Goal: Transaction & Acquisition: Purchase product/service

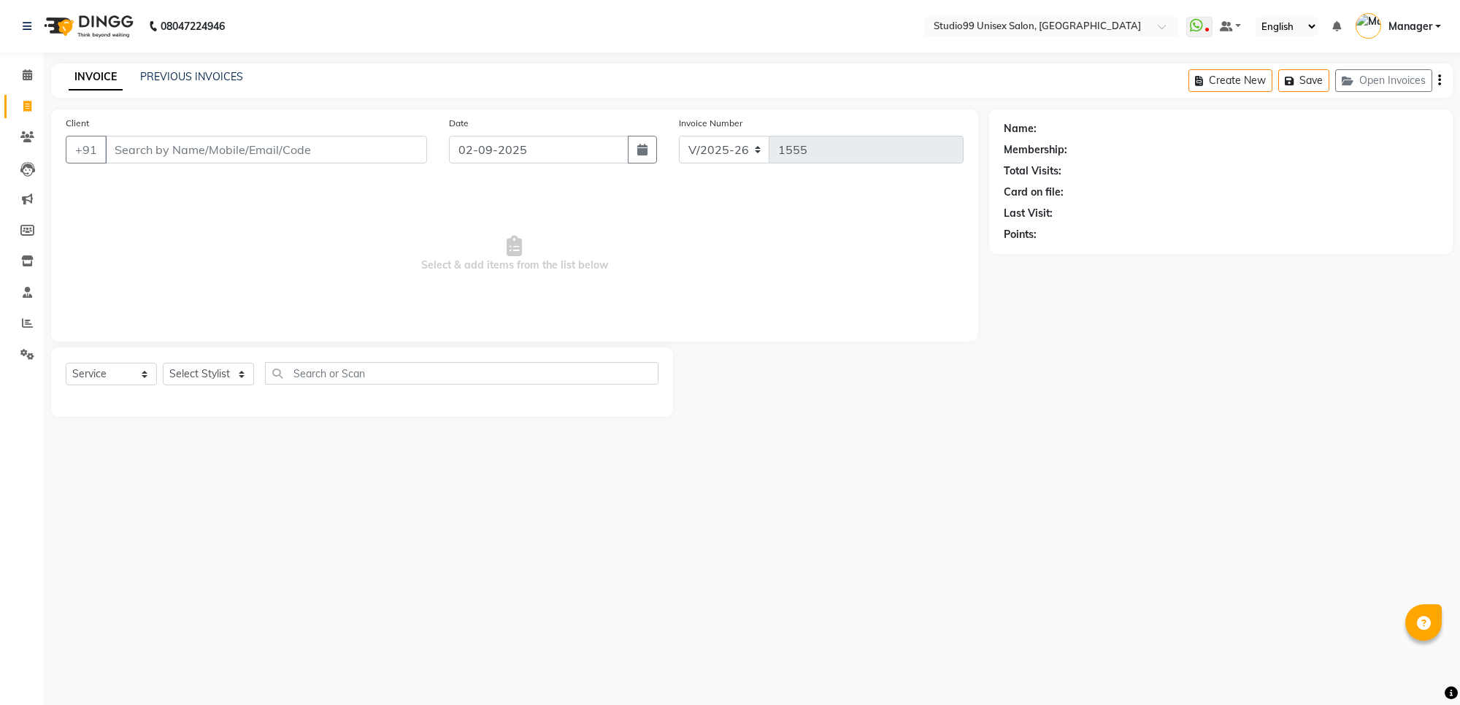
select select "7323"
select select "service"
click at [234, 366] on select "Select Stylist Manager [PERSON_NAME] [PERSON_NAME] [PERSON_NAME]" at bounding box center [208, 374] width 91 height 23
select select "63733"
click at [163, 363] on select "Select Stylist Manager [PERSON_NAME] [PERSON_NAME] [PERSON_NAME]" at bounding box center [208, 374] width 91 height 23
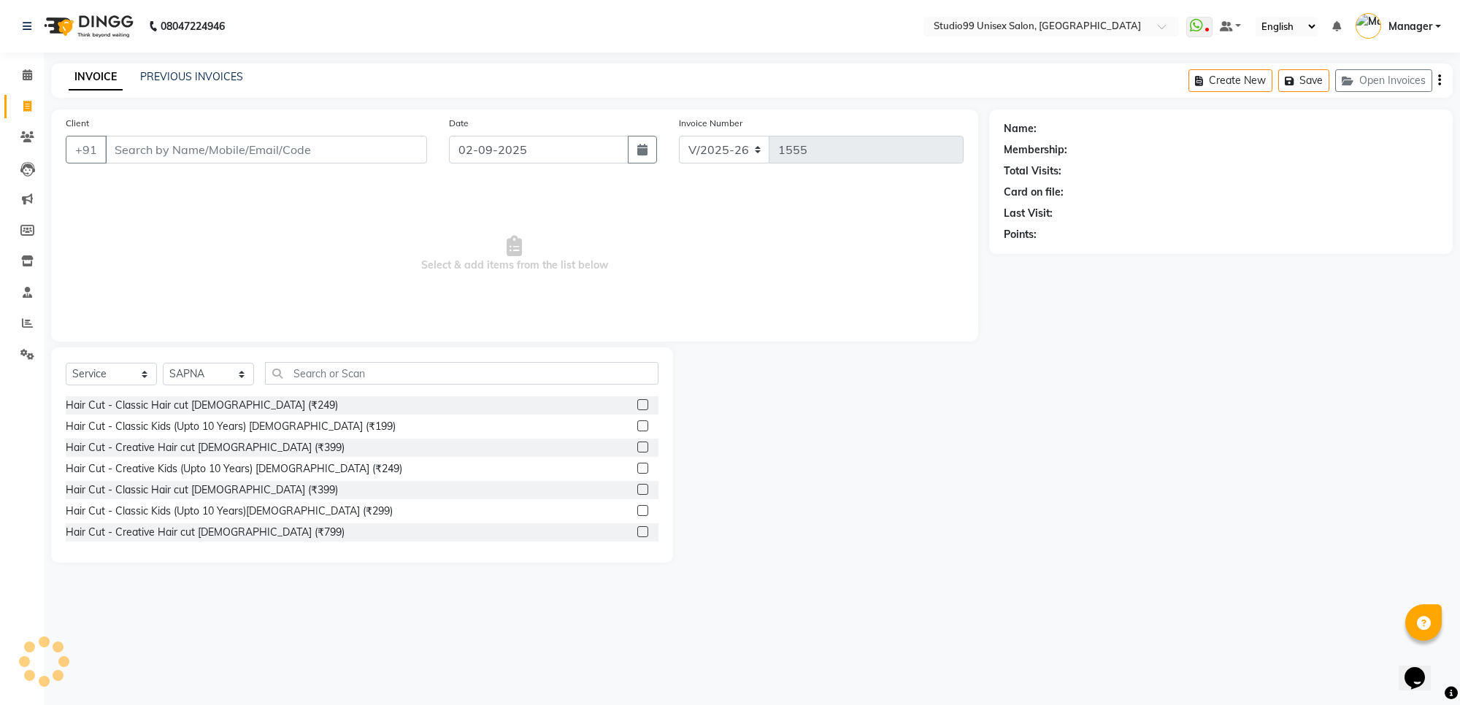
click at [311, 360] on div "Select Service Product Membership Package Voucher Prepaid Gift Card Select Styl…" at bounding box center [362, 455] width 622 height 215
click at [340, 377] on input "text" at bounding box center [462, 373] width 394 height 23
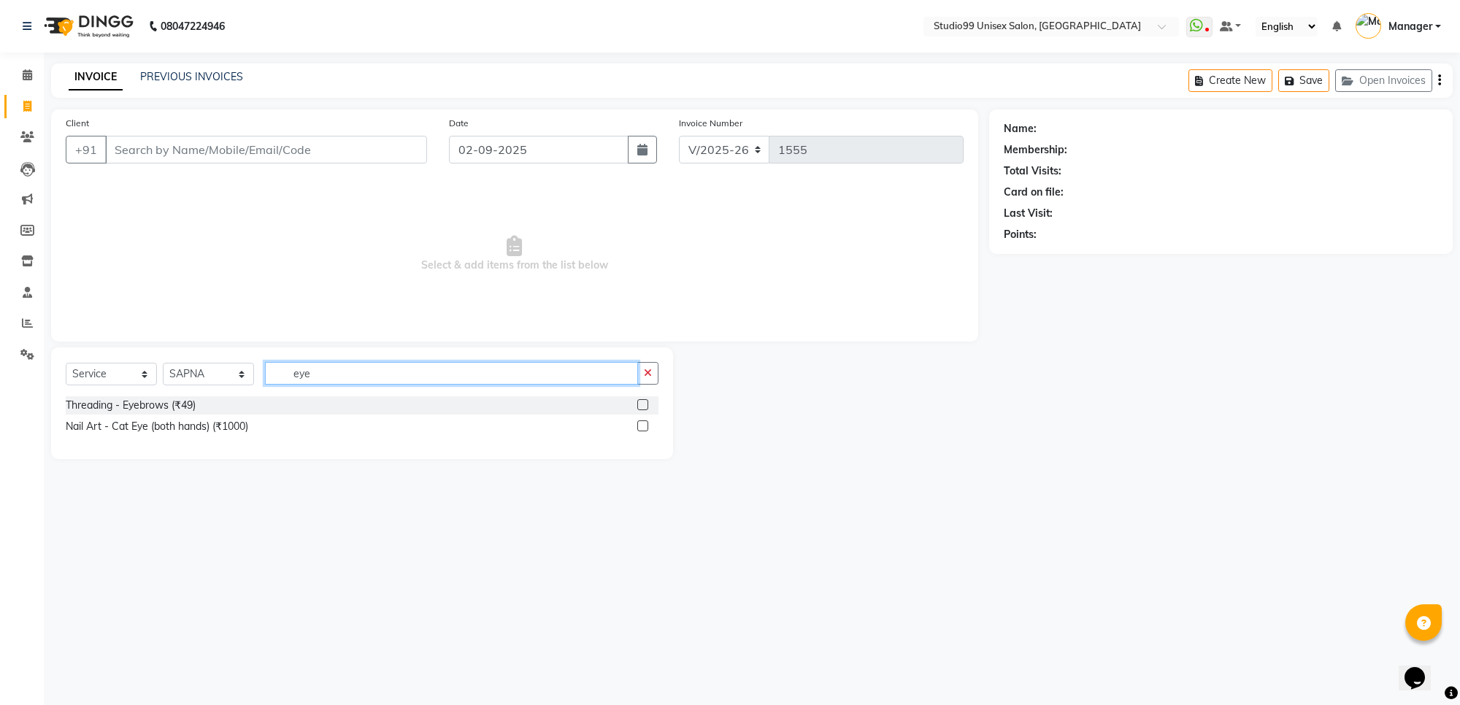
type input "eye"
click at [648, 402] on div at bounding box center [647, 405] width 21 height 18
click at [640, 402] on label at bounding box center [642, 404] width 11 height 11
click at [640, 402] on input "checkbox" at bounding box center [641, 405] width 9 height 9
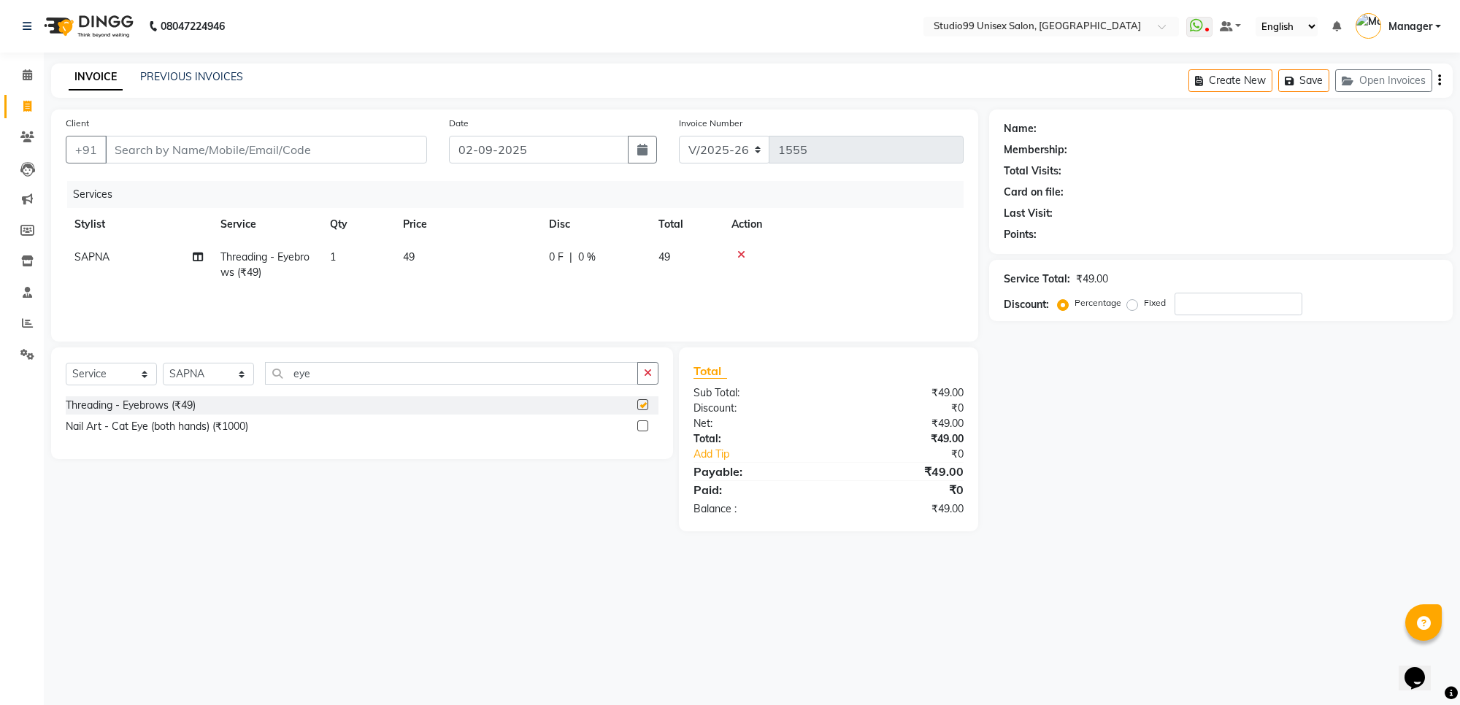
checkbox input "false"
click at [315, 374] on input "eye" at bounding box center [451, 373] width 373 height 23
click at [314, 370] on input "eye" at bounding box center [451, 373] width 373 height 23
drag, startPoint x: 314, startPoint y: 370, endPoint x: 323, endPoint y: 376, distance: 11.1
click at [323, 376] on input "eye" at bounding box center [451, 373] width 373 height 23
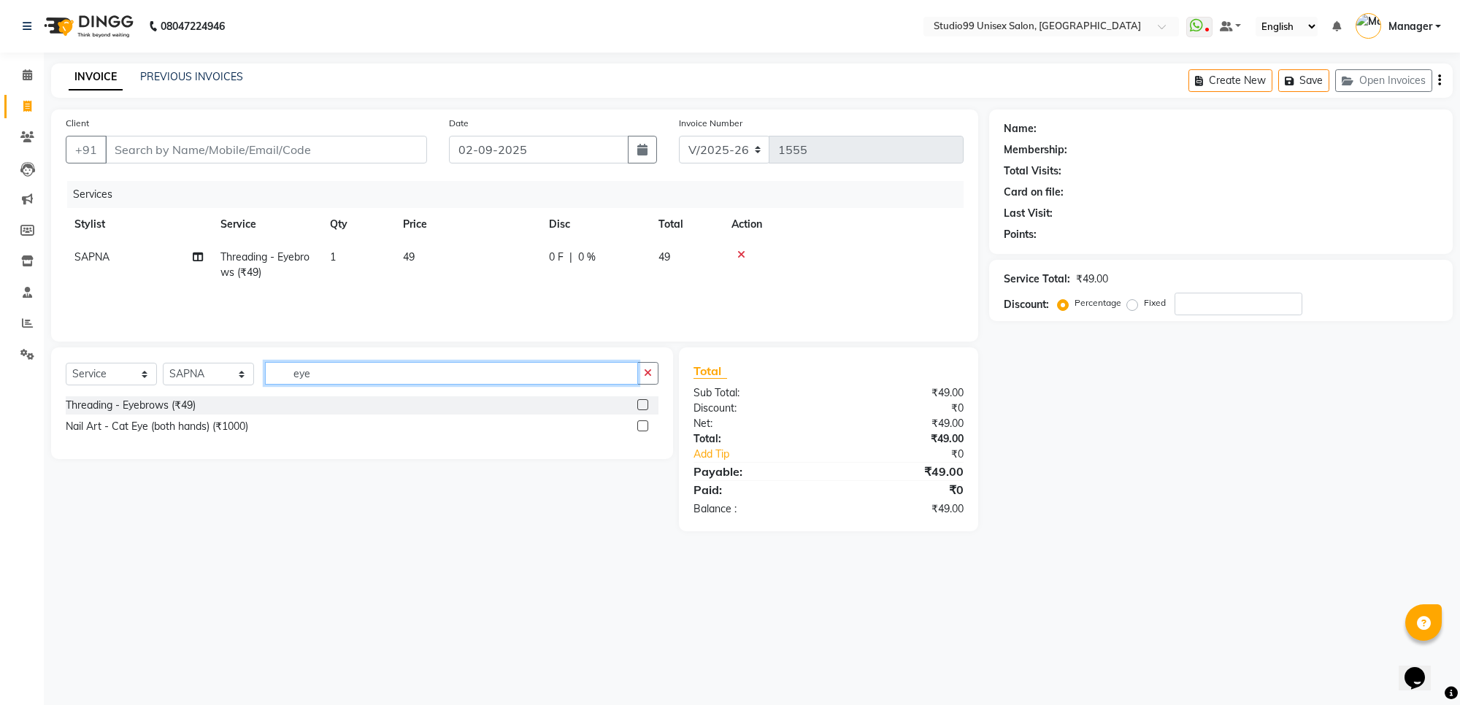
click at [315, 377] on input "eye" at bounding box center [451, 373] width 373 height 23
type input "upp"
click at [643, 429] on label at bounding box center [642, 426] width 11 height 11
click at [643, 429] on input "checkbox" at bounding box center [641, 426] width 9 height 9
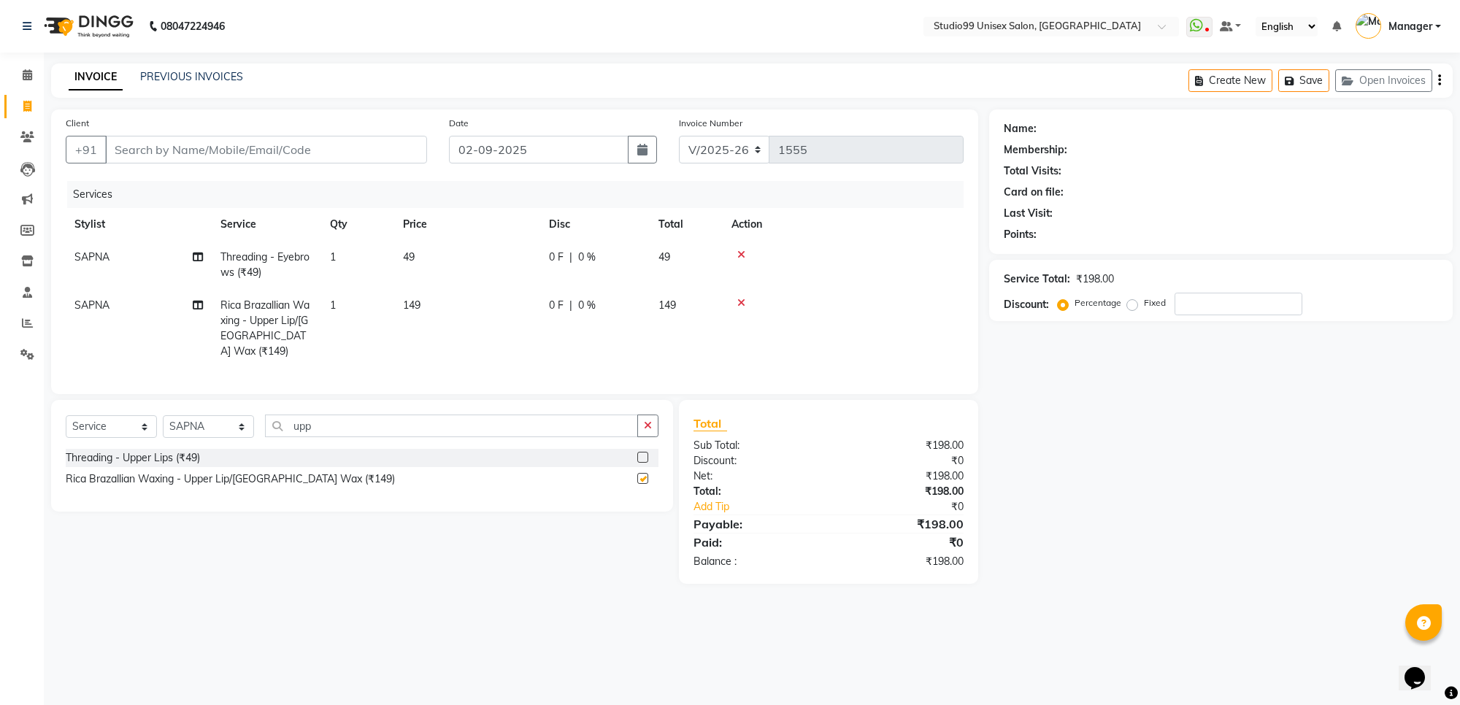
checkbox input "false"
click at [316, 437] on input "upp" at bounding box center [451, 426] width 373 height 23
click at [311, 436] on input "upp" at bounding box center [451, 426] width 373 height 23
click at [312, 435] on input "upp" at bounding box center [451, 426] width 373 height 23
click at [315, 437] on input "upp" at bounding box center [451, 426] width 373 height 23
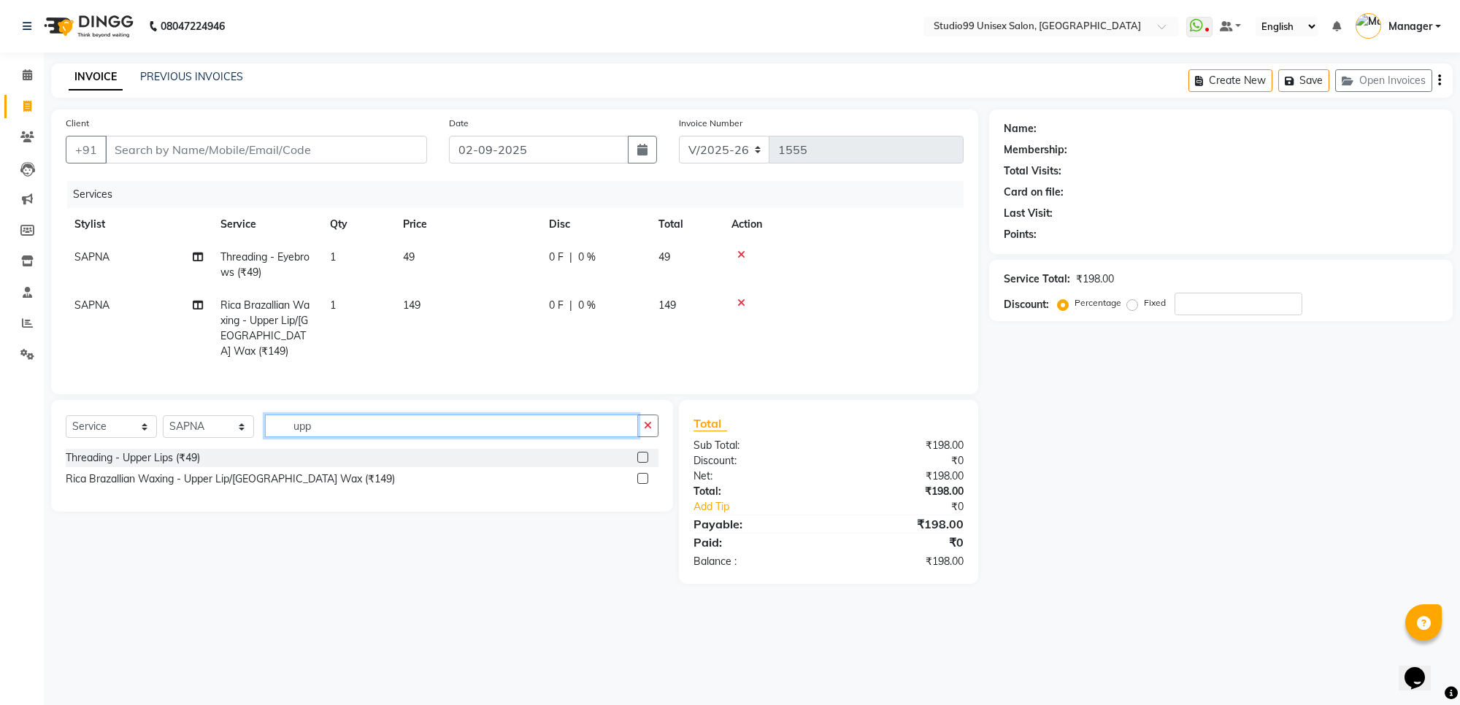
click at [313, 437] on input "upp" at bounding box center [451, 426] width 373 height 23
click at [310, 437] on input "upp" at bounding box center [451, 426] width 373 height 23
click at [308, 422] on div "Select Service Product Membership Package Voucher Prepaid Gift Card Select Styl…" at bounding box center [362, 456] width 622 height 112
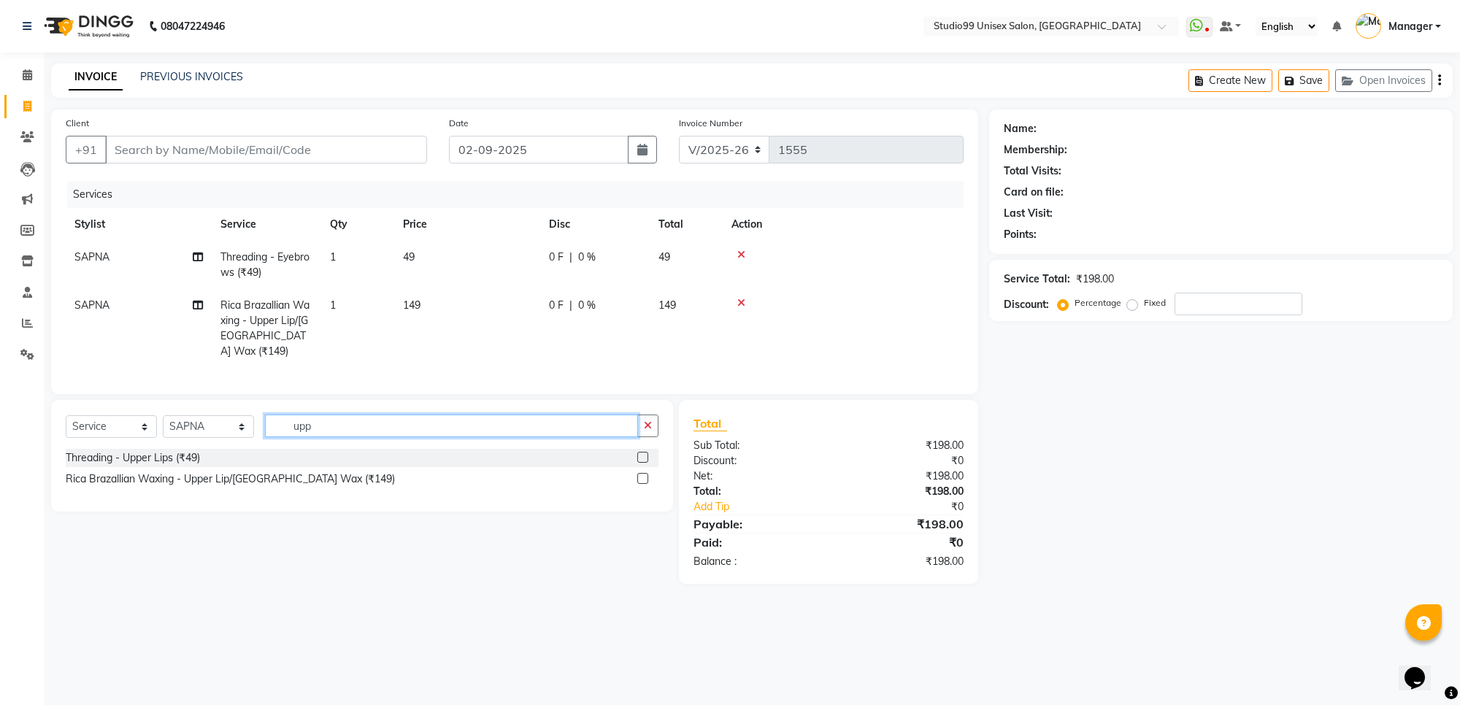
click at [309, 437] on input "upp" at bounding box center [451, 426] width 373 height 23
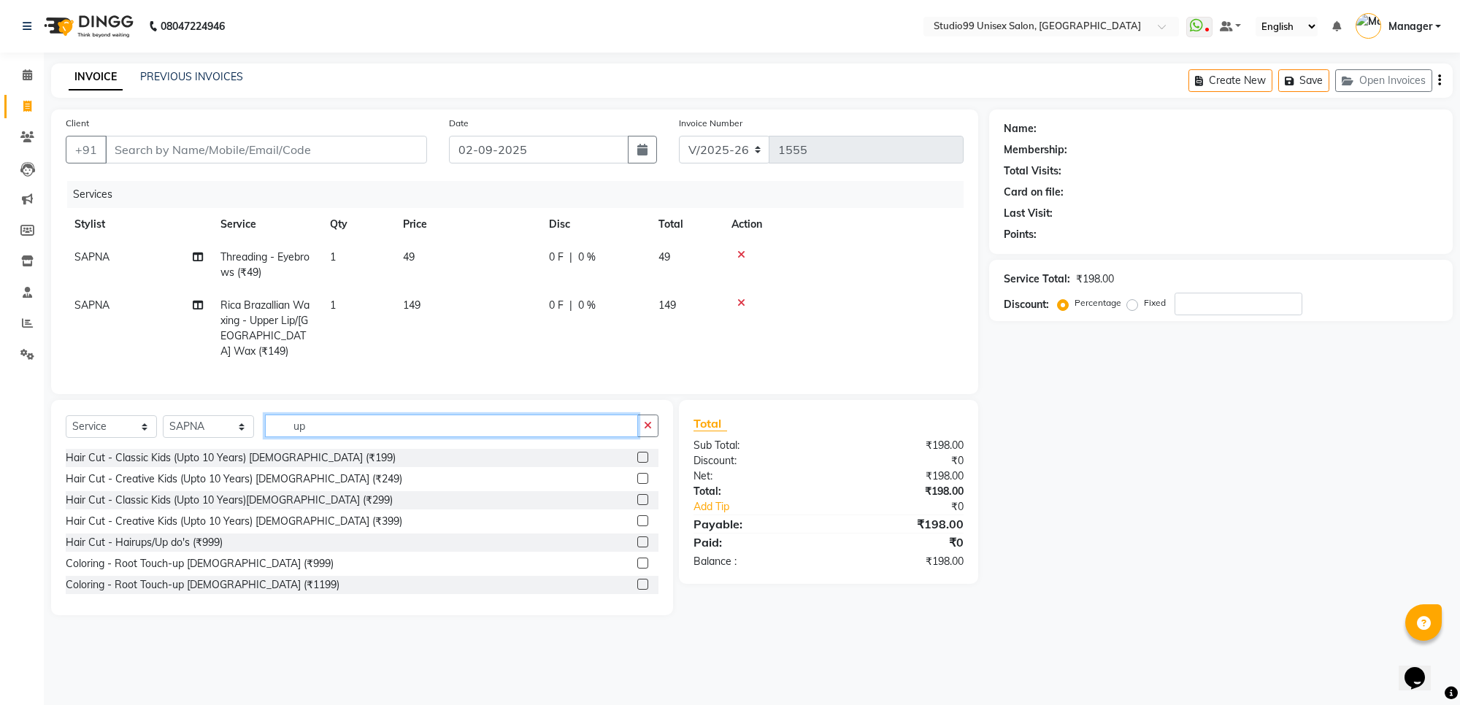
type input "u"
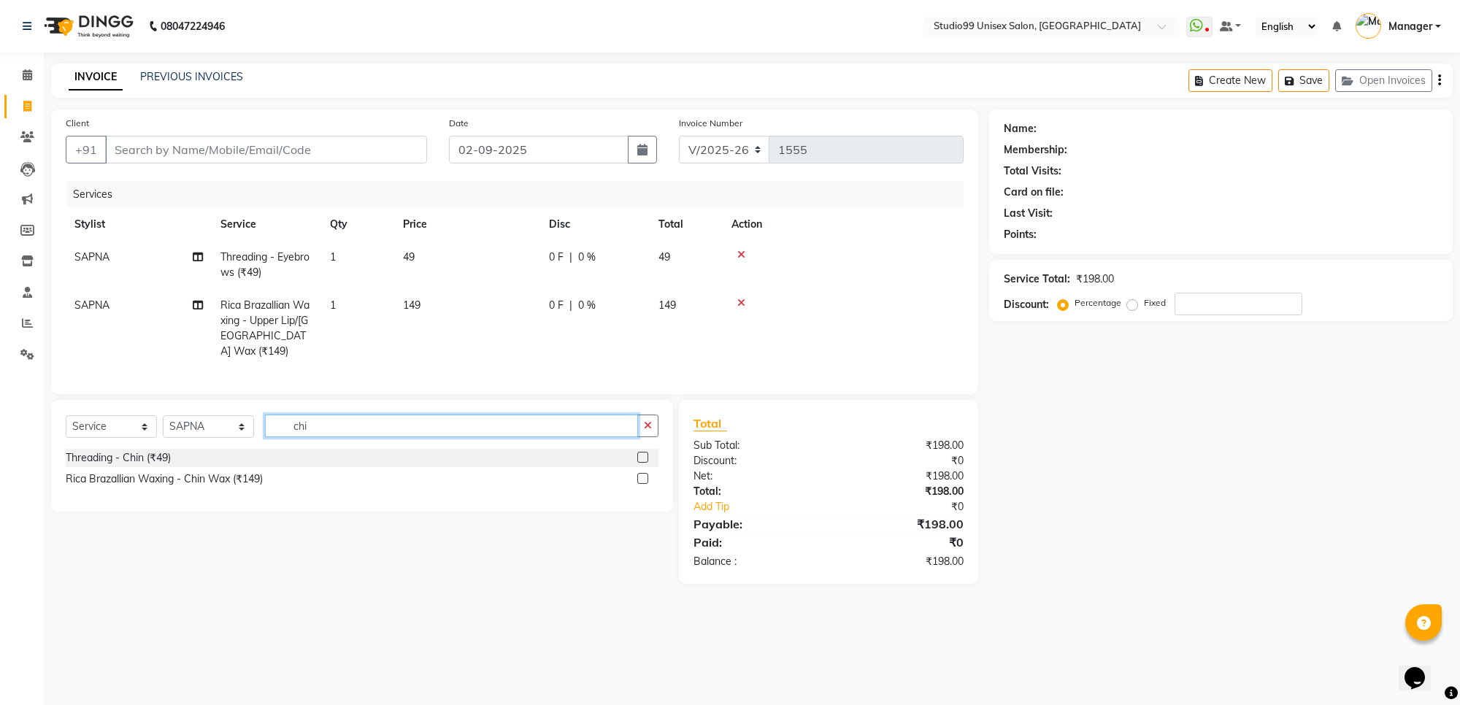
type input "chi"
click at [646, 484] on label at bounding box center [642, 478] width 11 height 11
click at [646, 484] on input "checkbox" at bounding box center [641, 479] width 9 height 9
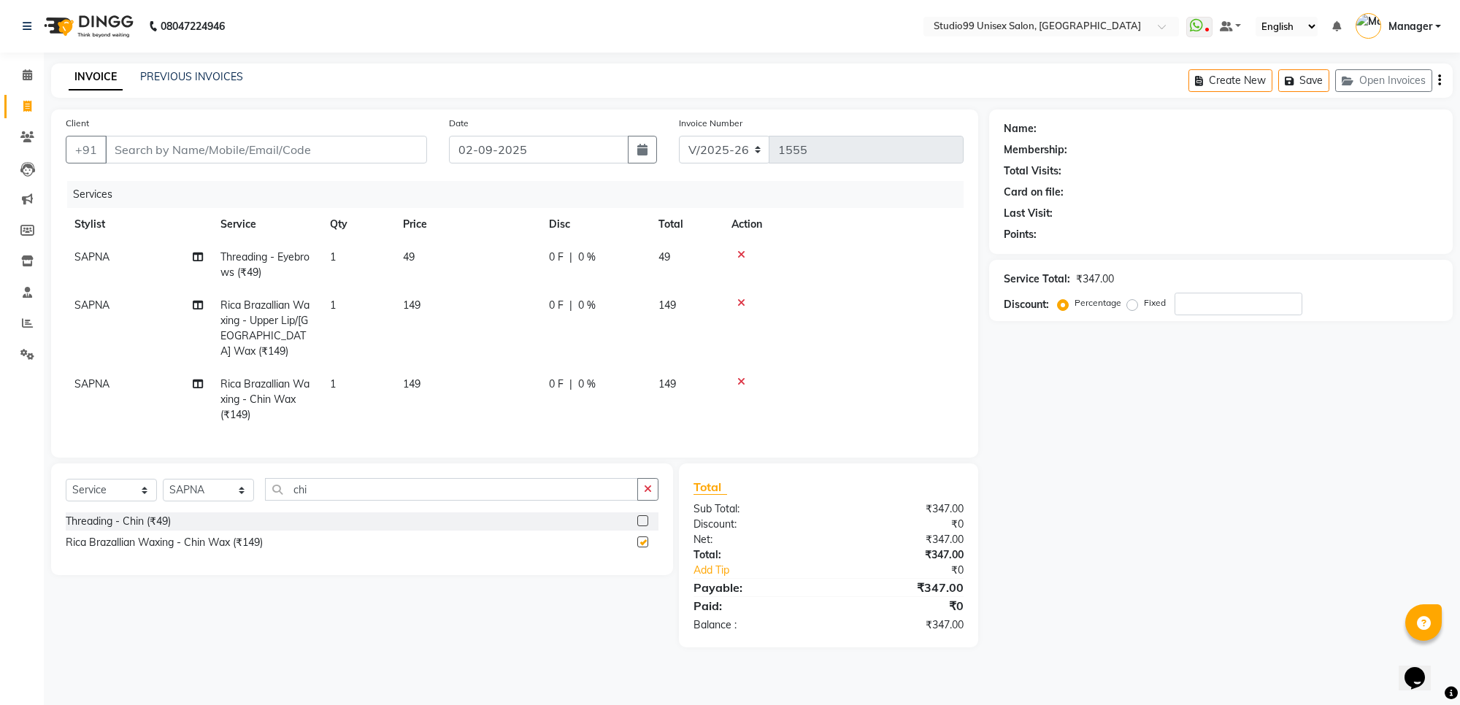
checkbox input "false"
click at [271, 136] on input "Client" at bounding box center [266, 150] width 322 height 28
type input "7"
type input "0"
type input "7019353100"
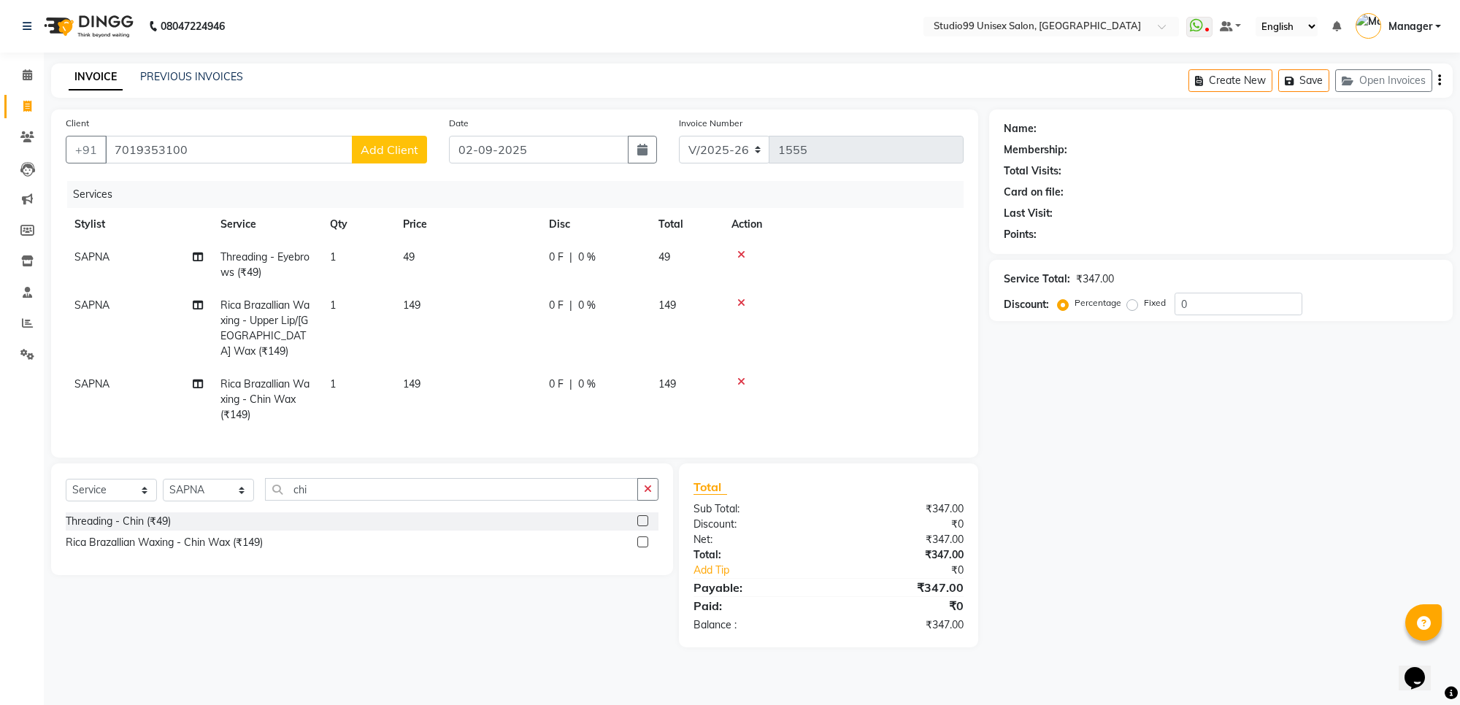
click at [371, 143] on span "Add Client" at bounding box center [390, 149] width 58 height 15
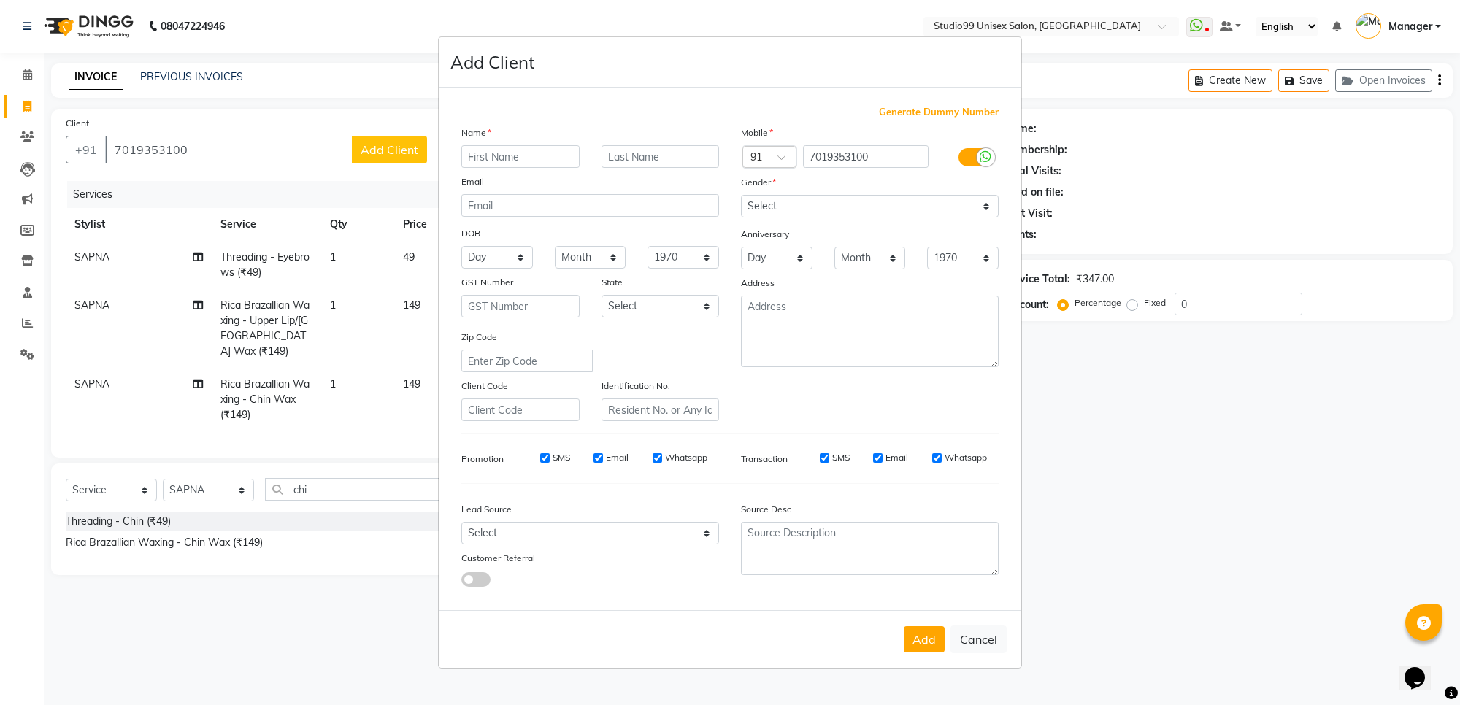
click at [520, 156] on input "text" at bounding box center [520, 156] width 118 height 23
type input "sameeha"
click at [981, 195] on div "Gender" at bounding box center [870, 185] width 280 height 20
click at [986, 210] on select "Select [DEMOGRAPHIC_DATA] [DEMOGRAPHIC_DATA] Other Prefer Not To Say" at bounding box center [870, 206] width 258 height 23
select select "[DEMOGRAPHIC_DATA]"
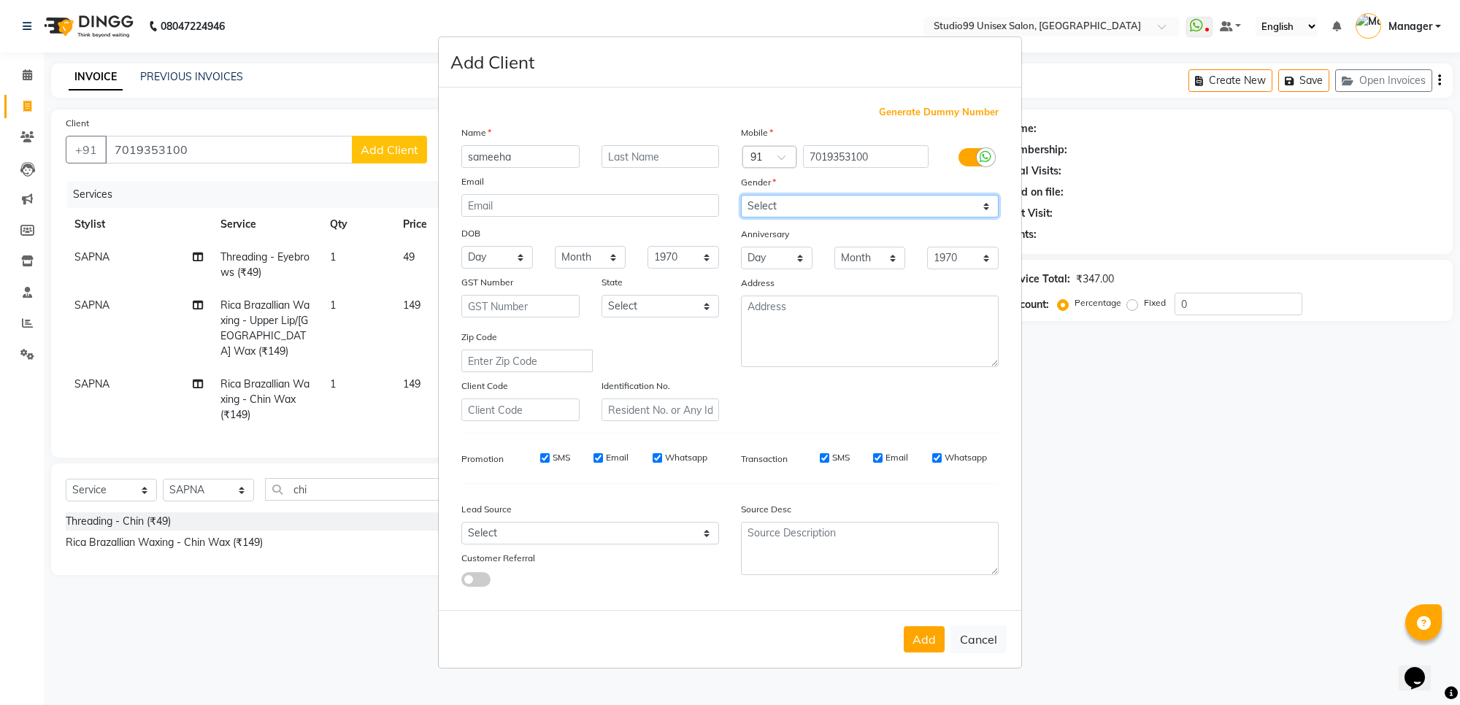
click at [741, 196] on select "Select [DEMOGRAPHIC_DATA] [DEMOGRAPHIC_DATA] Other Prefer Not To Say" at bounding box center [870, 206] width 258 height 23
click at [922, 640] on button "Add" at bounding box center [924, 639] width 41 height 26
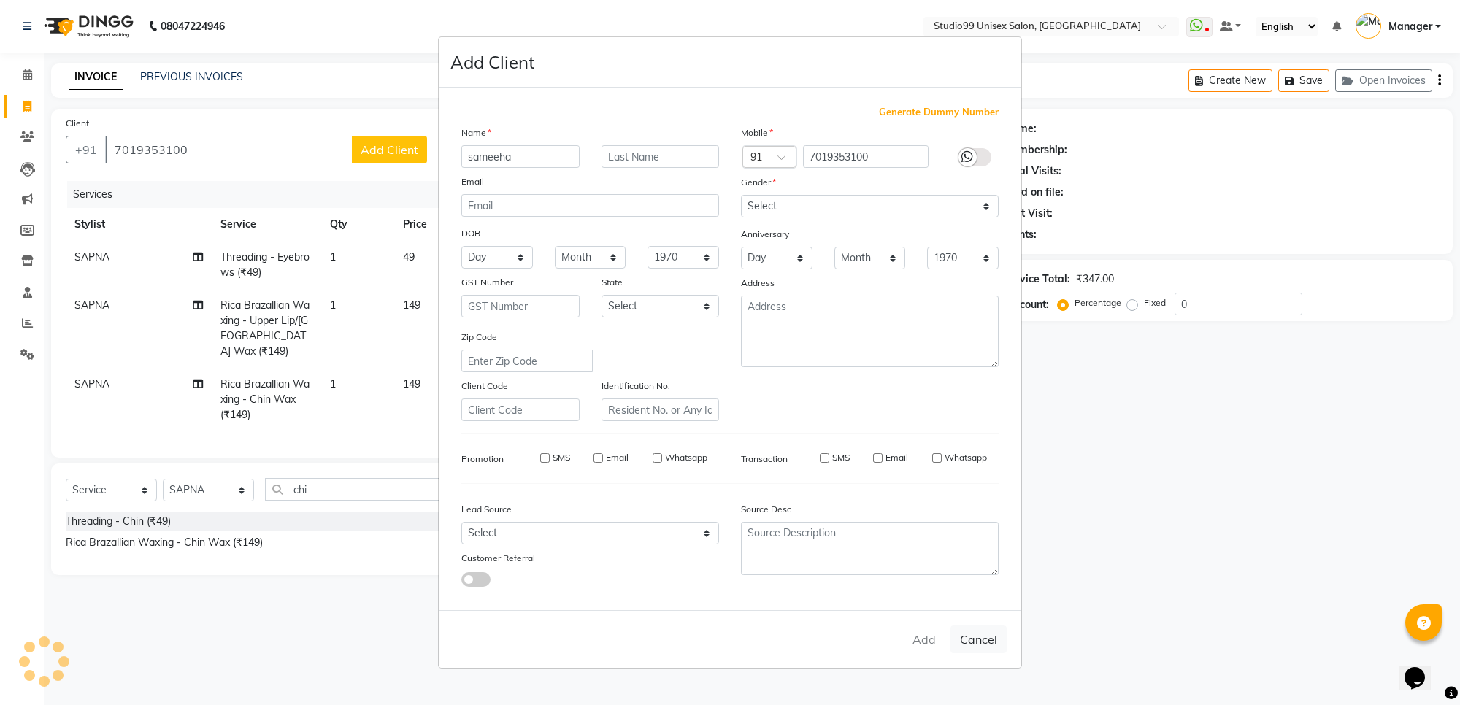
select select
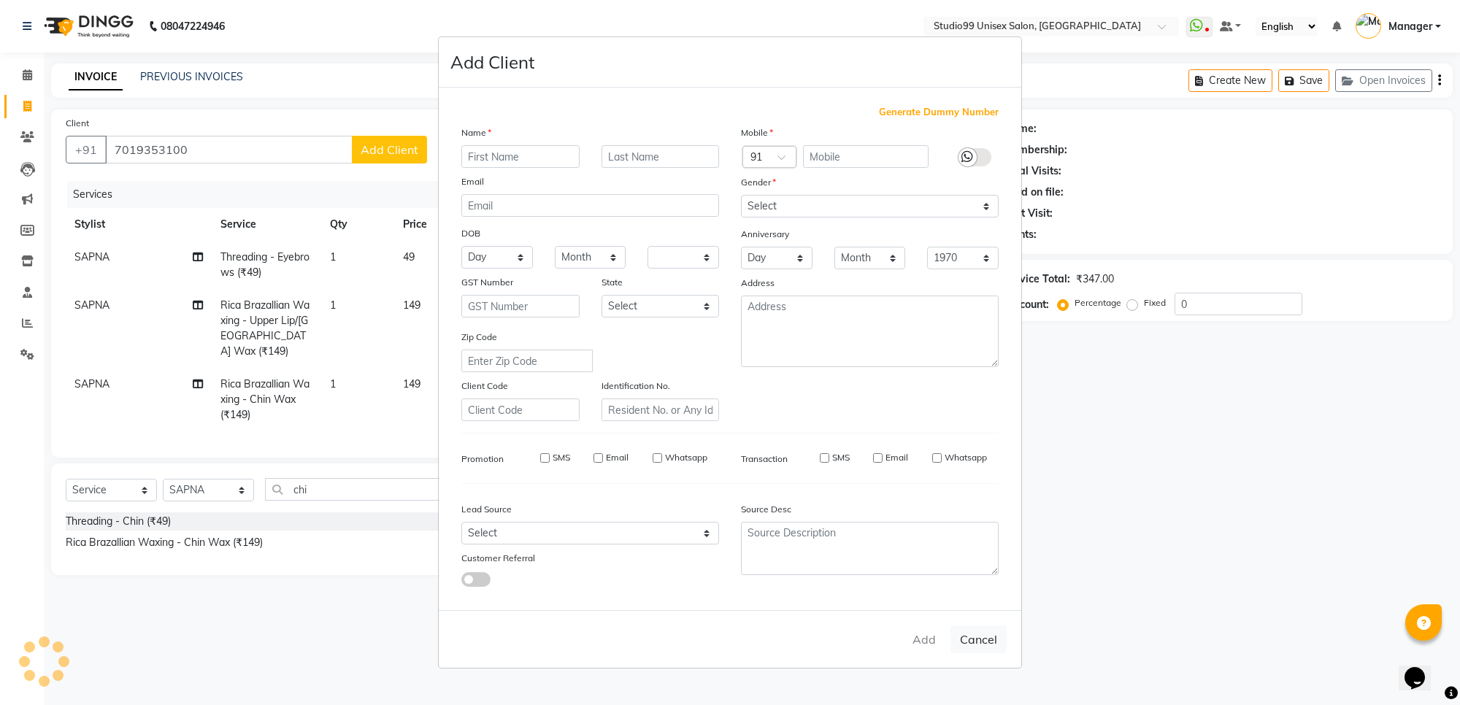
select select
checkbox input "false"
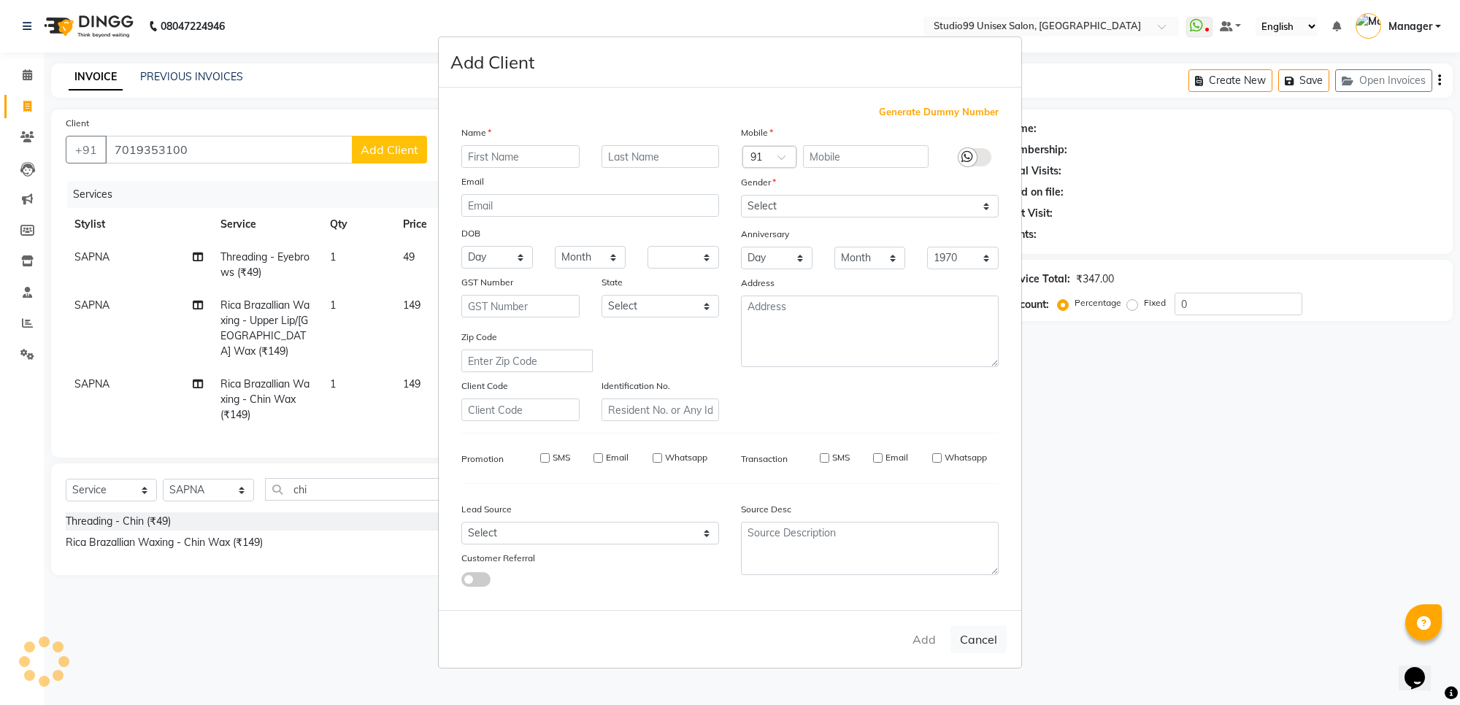
checkbox input "false"
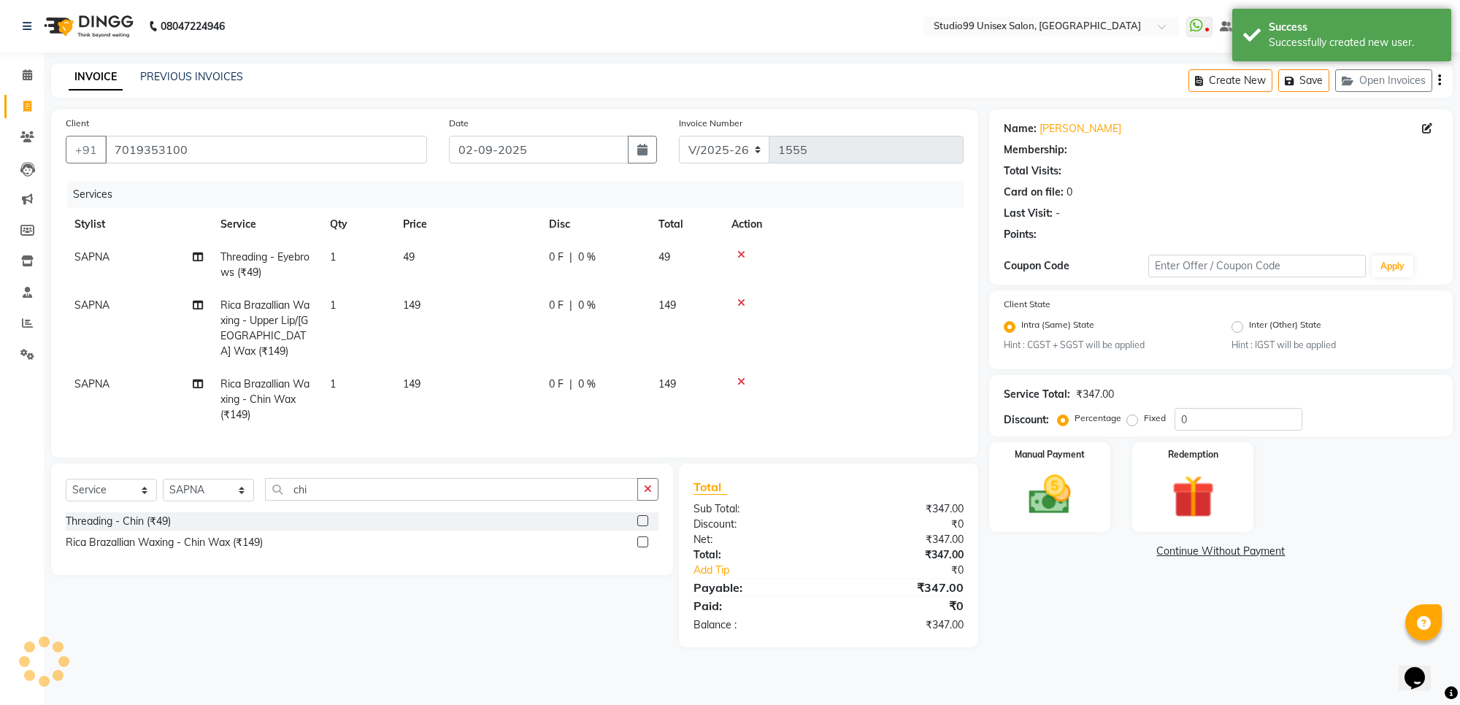
select select "1: Object"
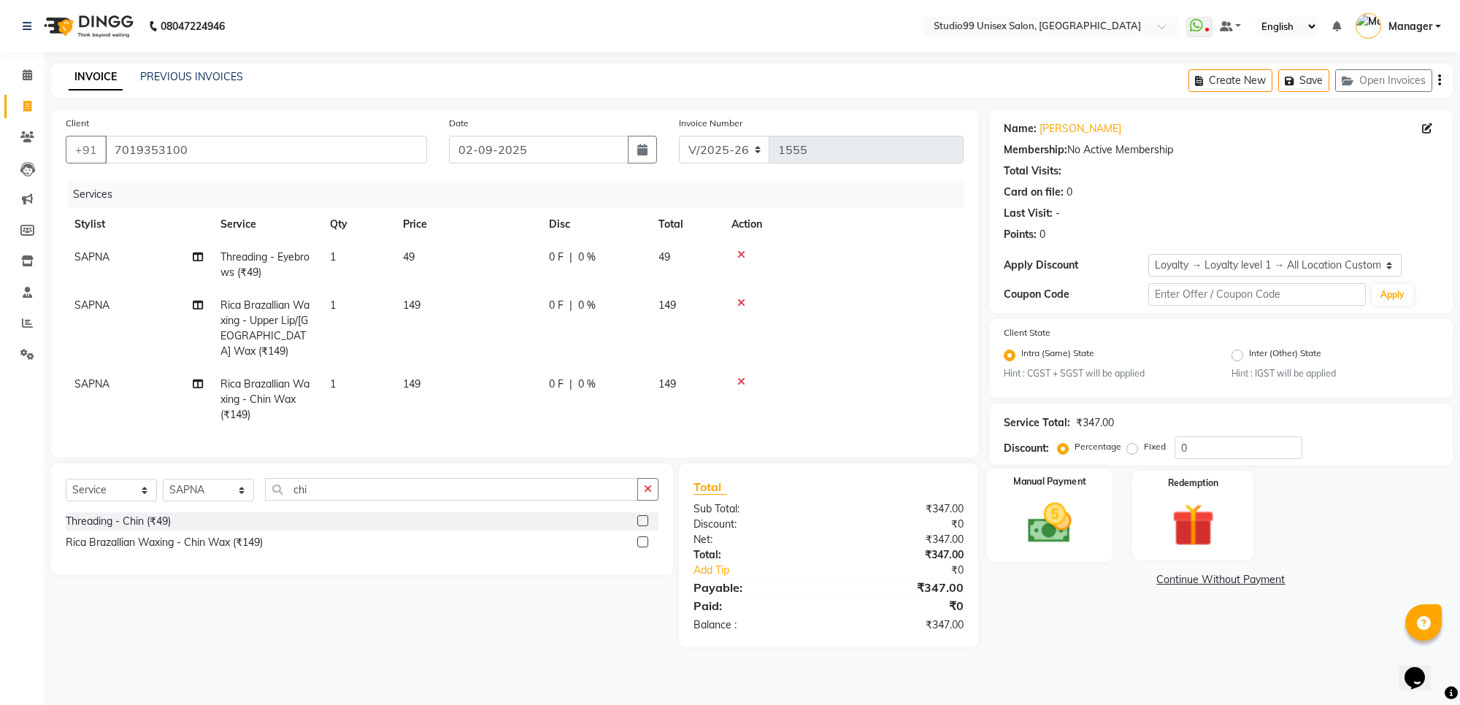
click at [1064, 513] on img at bounding box center [1050, 523] width 72 height 51
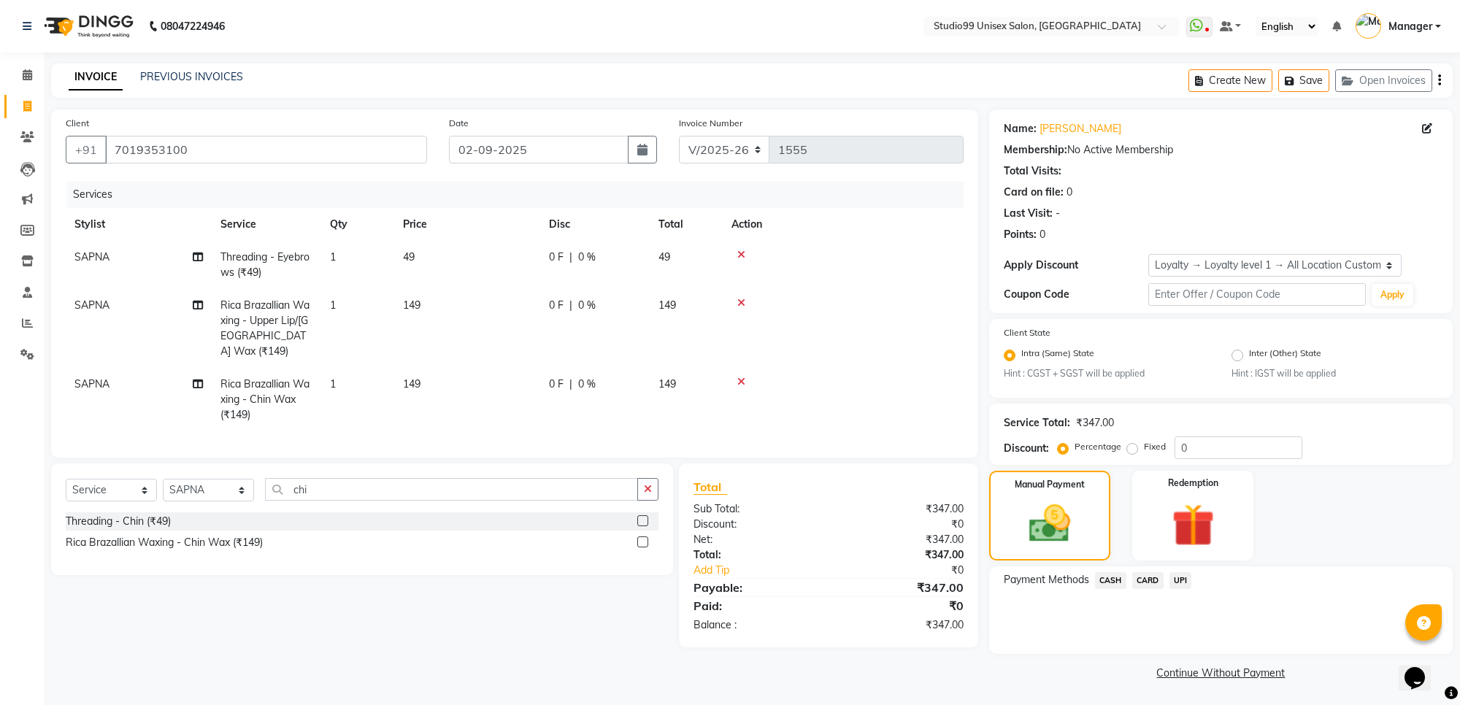
click at [1179, 578] on span "UPI" at bounding box center [1181, 580] width 23 height 17
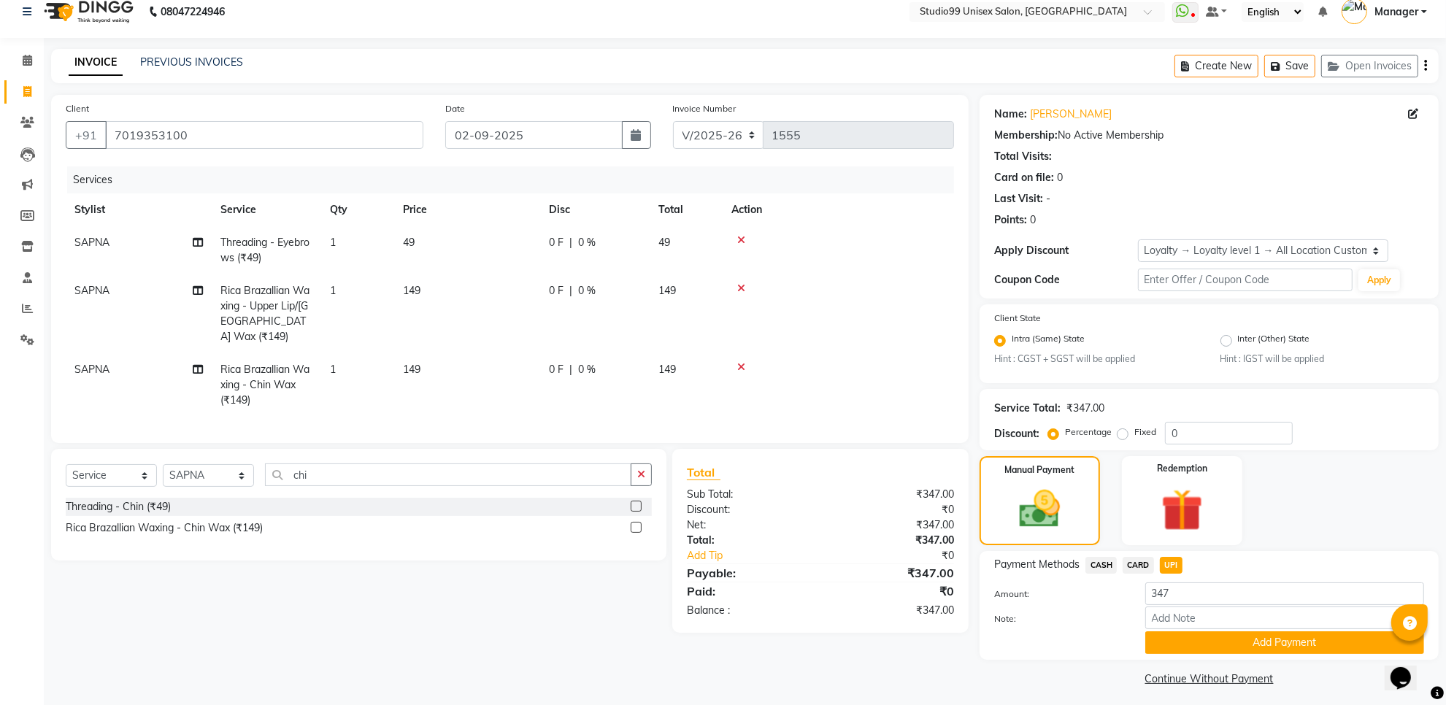
scroll to position [19, 0]
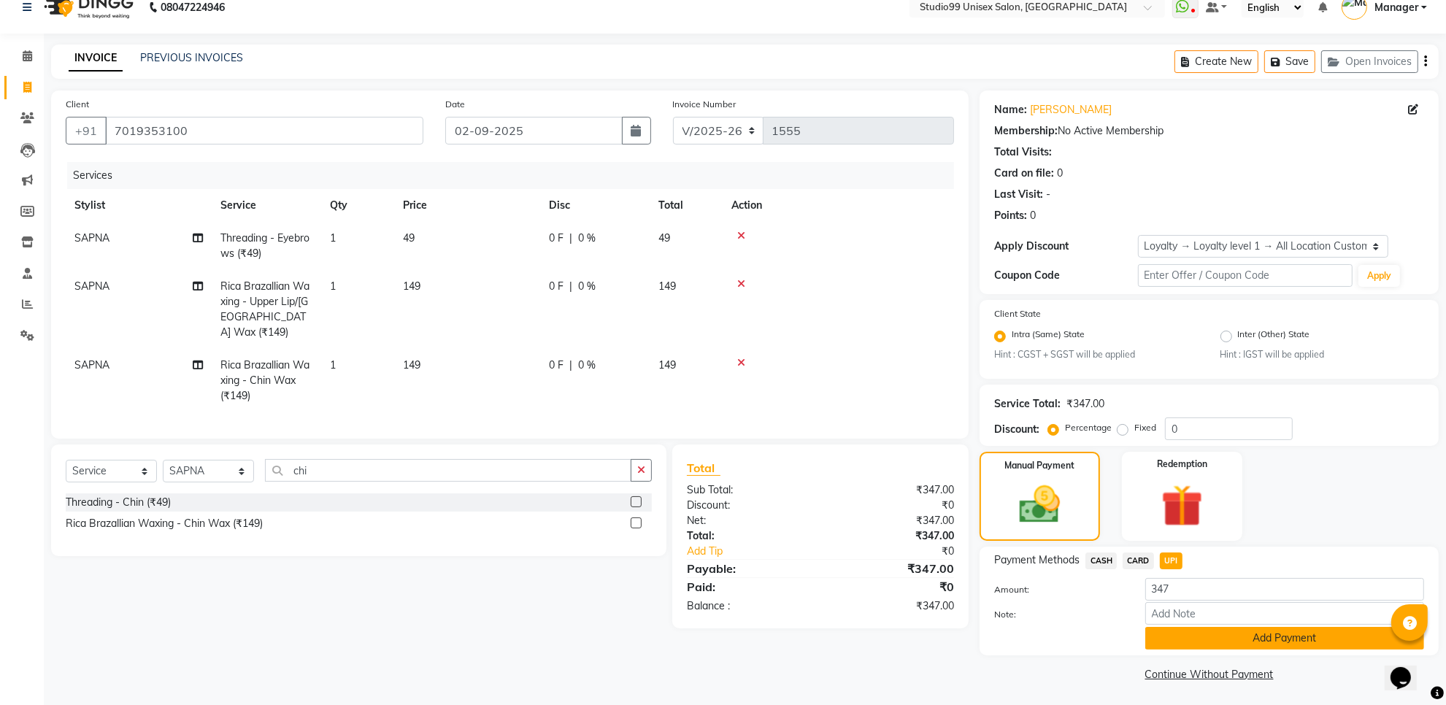
click at [1318, 641] on button "Add Payment" at bounding box center [1285, 638] width 279 height 23
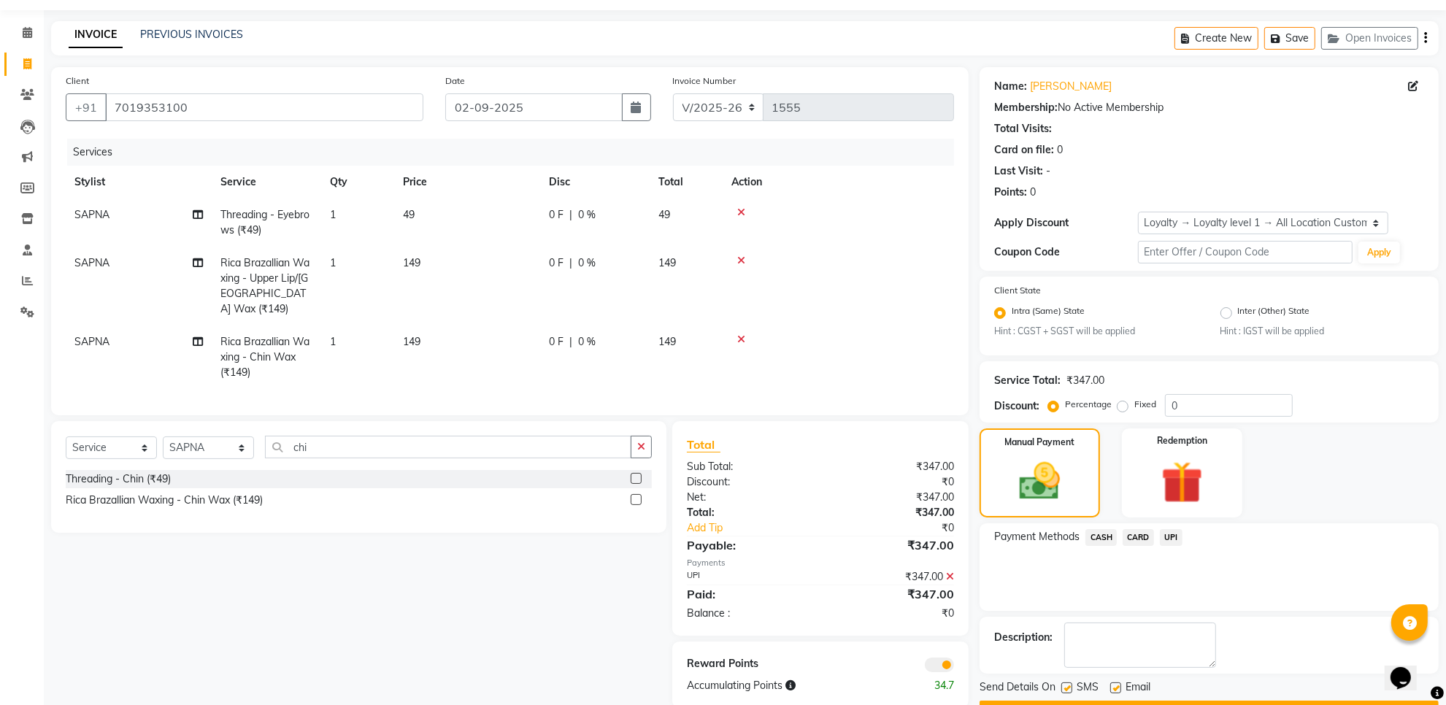
scroll to position [82, 0]
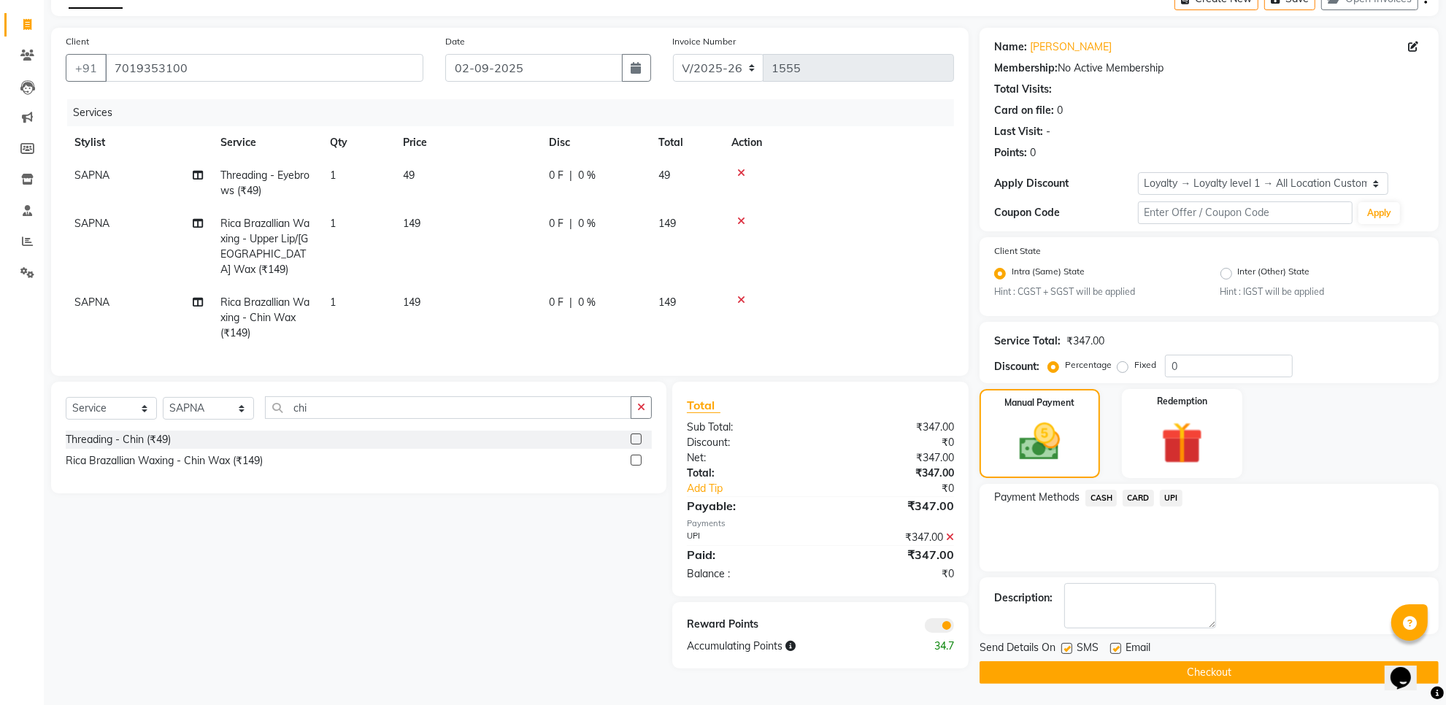
click at [1324, 670] on button "Checkout" at bounding box center [1209, 673] width 459 height 23
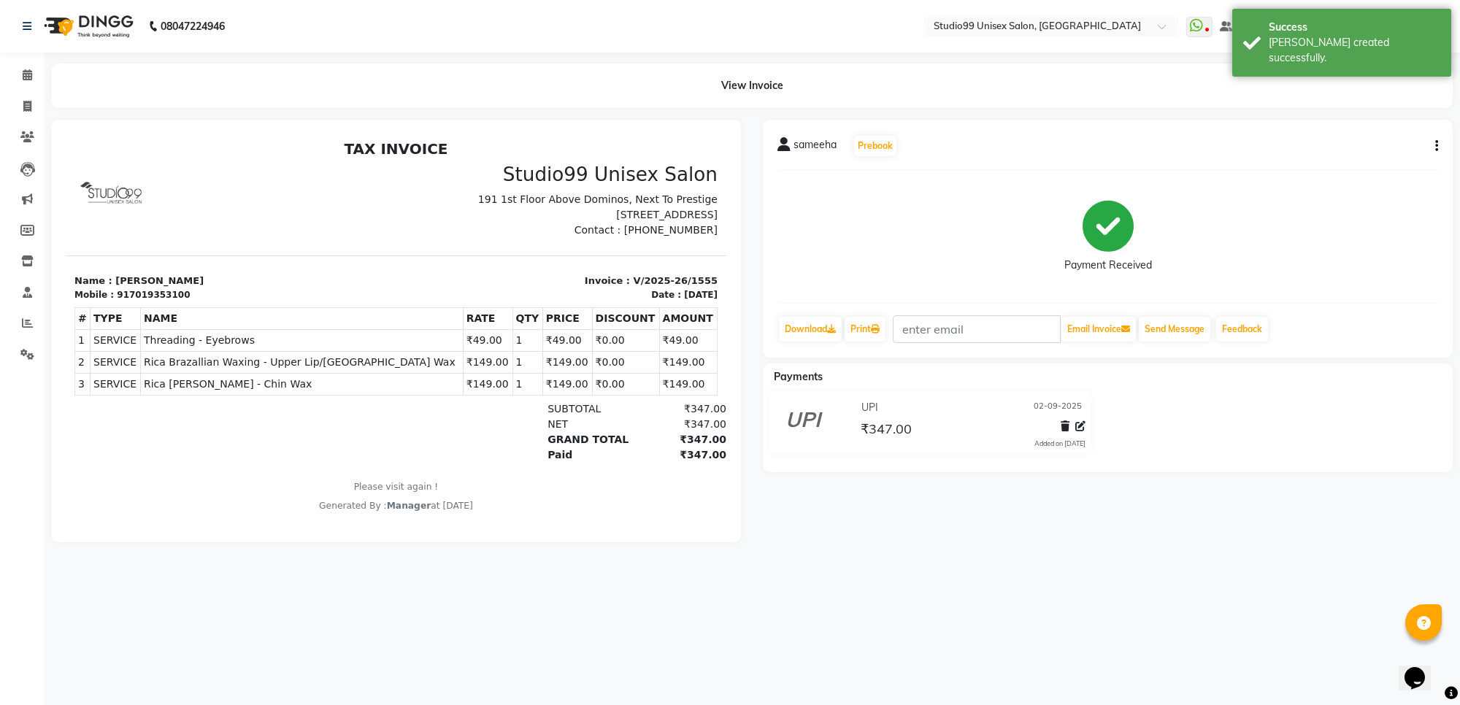
click at [1442, 147] on div "sameeha Prebook Payment Received Download Print Email Invoice Send Message Feed…" at bounding box center [1108, 239] width 690 height 238
click at [1437, 146] on icon "button" at bounding box center [1436, 146] width 3 height 1
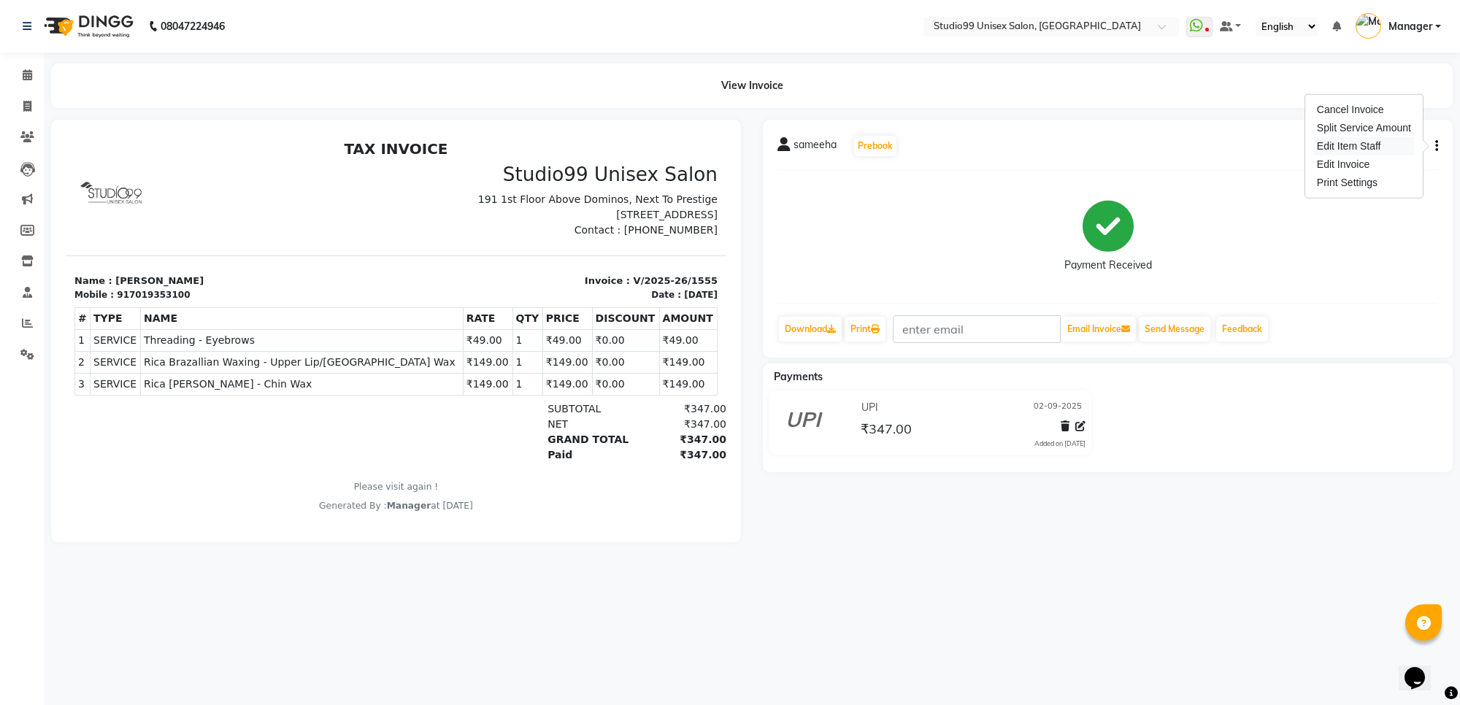
click at [1384, 142] on div "Edit Item Staff" at bounding box center [1364, 146] width 100 height 18
select select
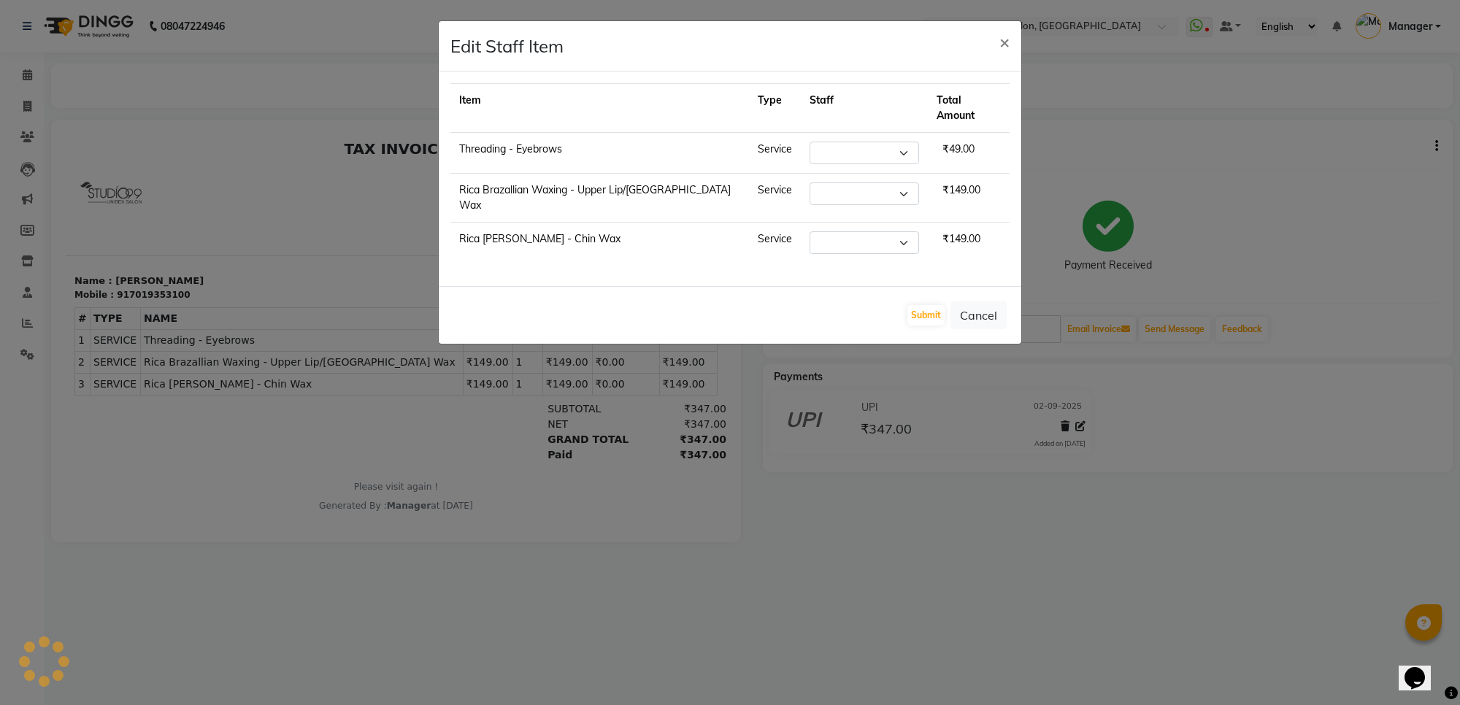
select select "63733"
click at [1336, 274] on ngb-modal-window "Edit Staff Item × Item Type Staff Total Amount Threading - Eyebrows Service Sel…" at bounding box center [730, 352] width 1460 height 705
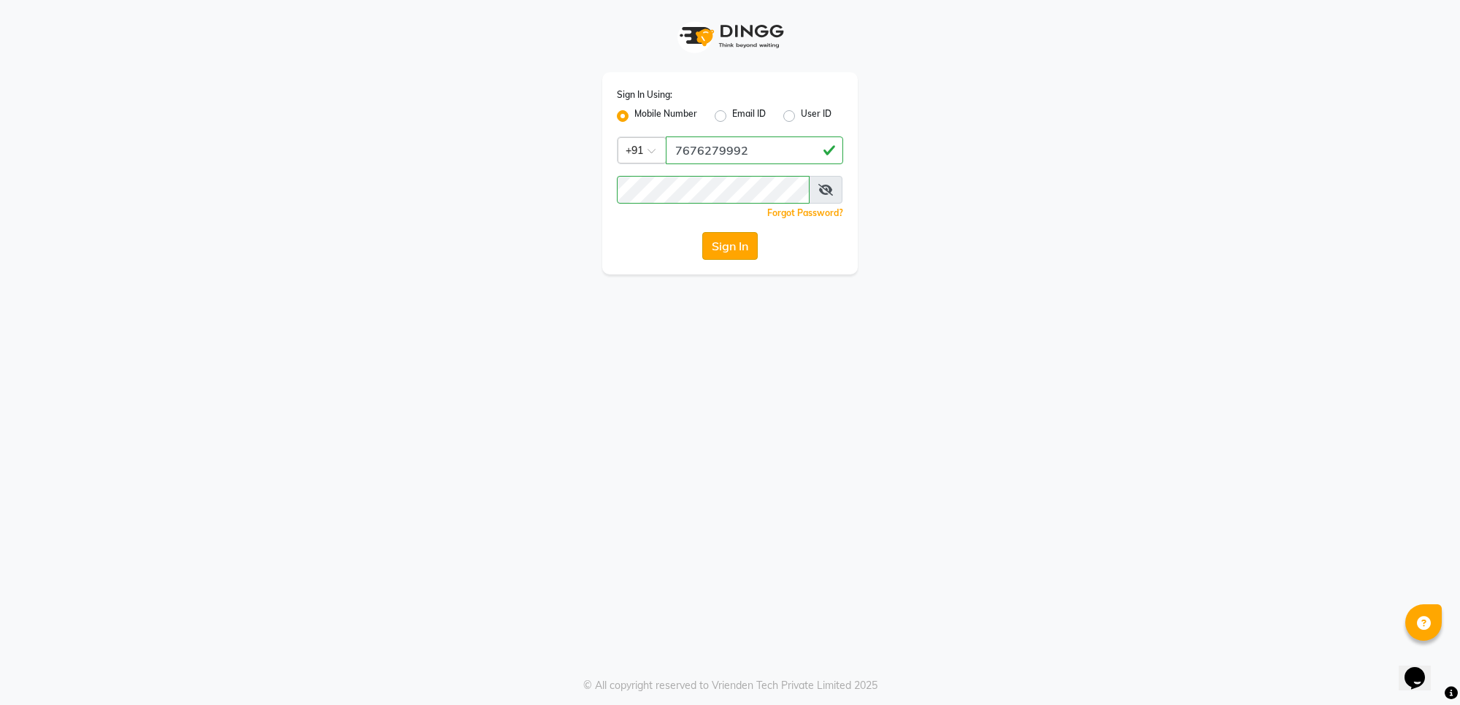
click at [735, 248] on button "Sign In" at bounding box center [729, 246] width 55 height 28
click at [749, 253] on button "Sign In" at bounding box center [729, 246] width 55 height 28
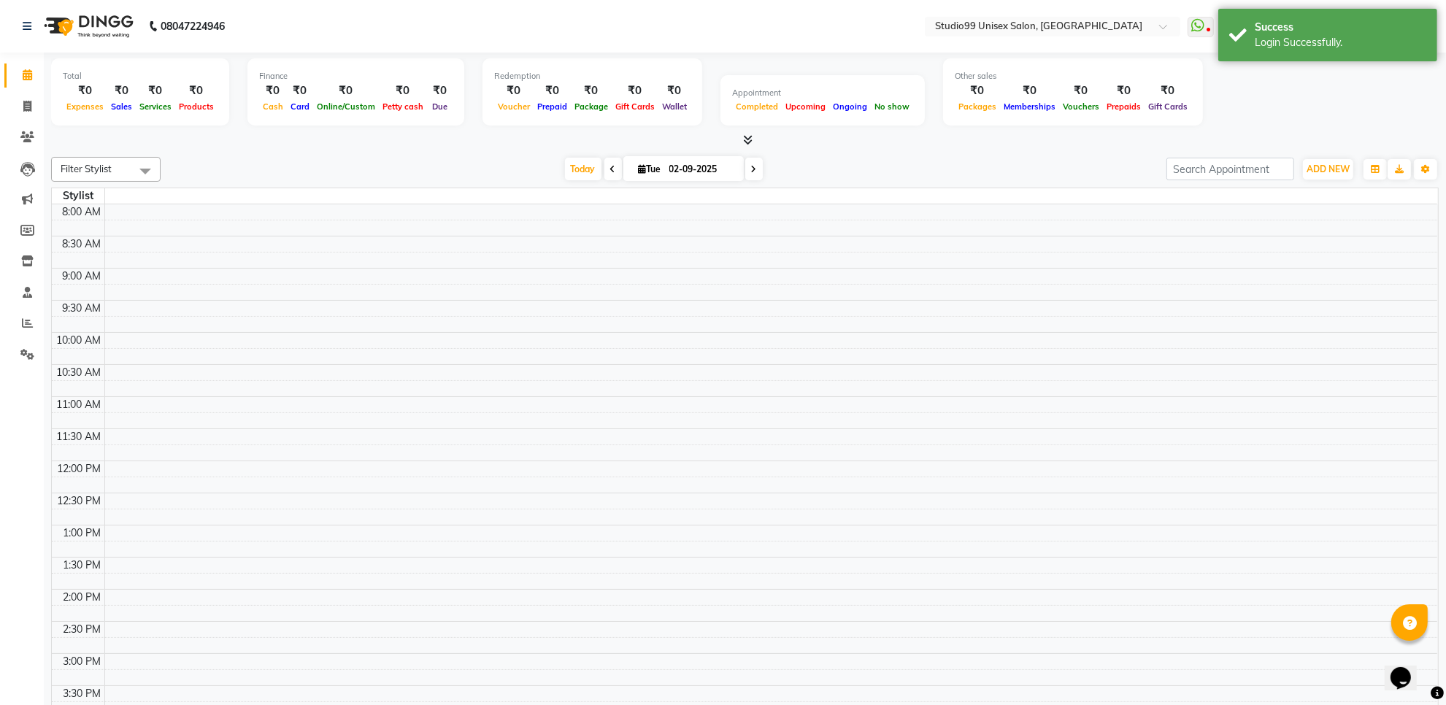
select select "en"
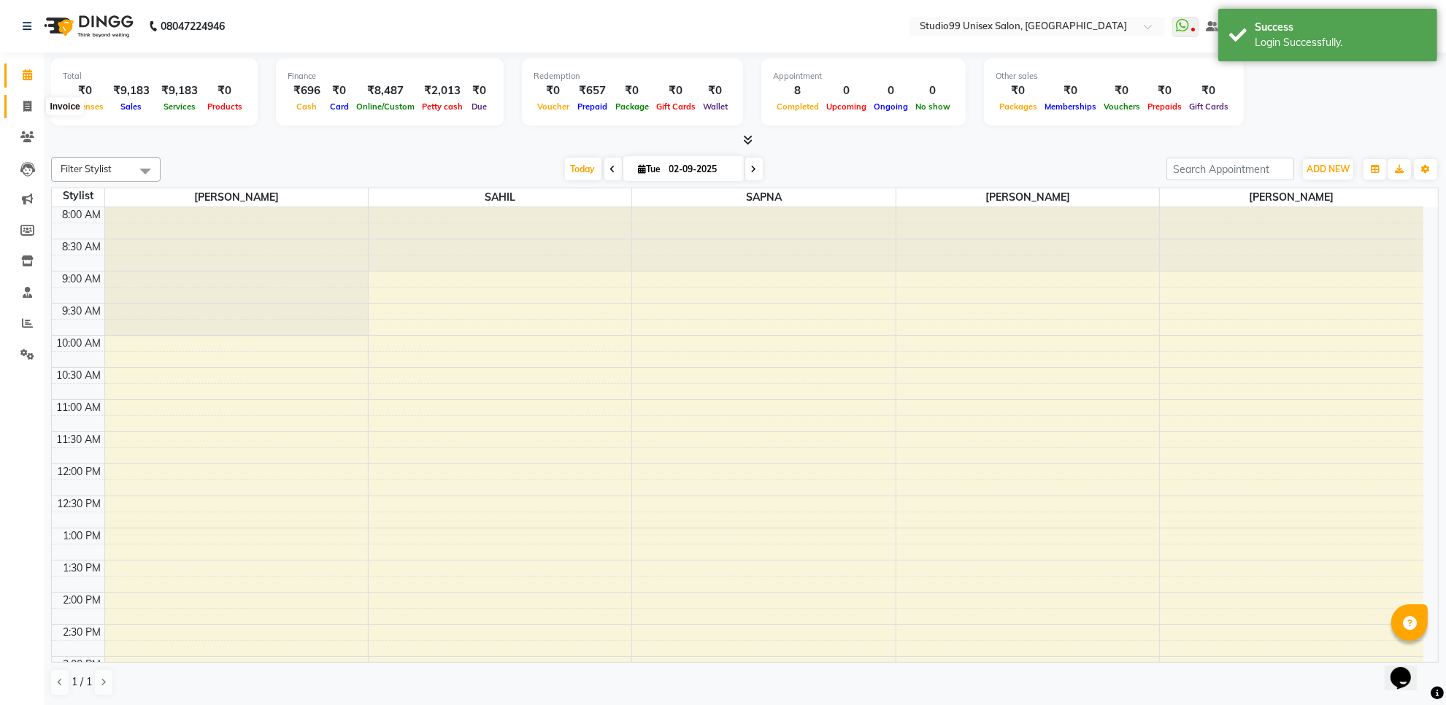
click at [23, 101] on icon at bounding box center [27, 106] width 8 height 11
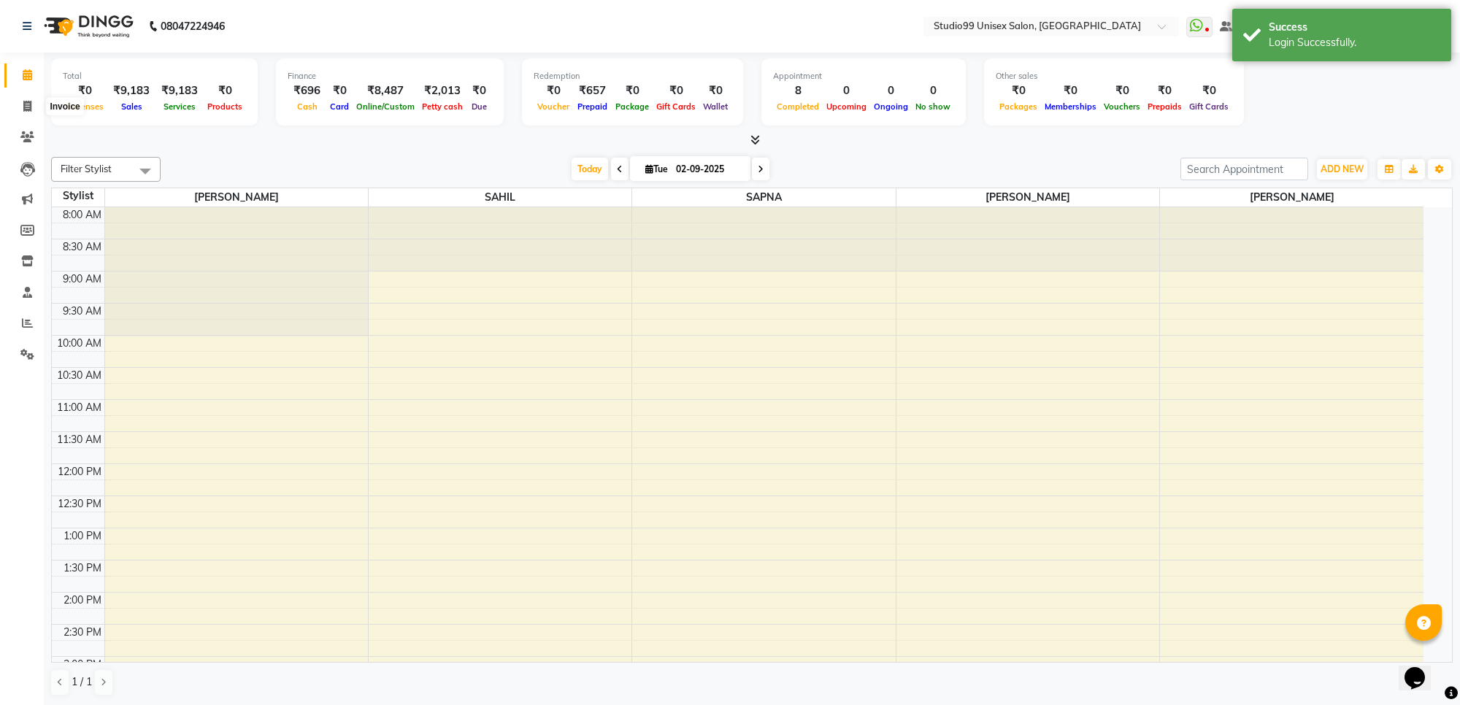
select select "7323"
select select "service"
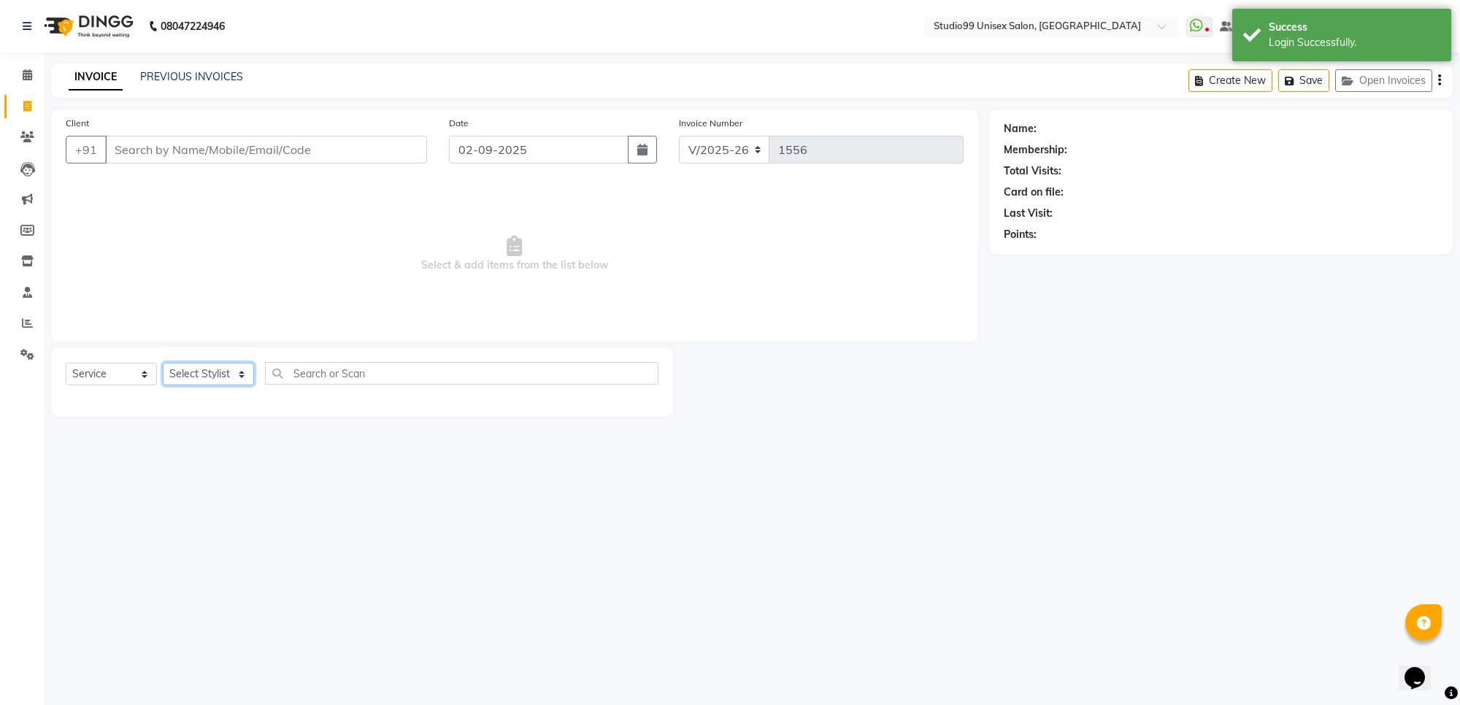
click at [219, 377] on select "Select Stylist Manager [PERSON_NAME] [PERSON_NAME] [PERSON_NAME]" at bounding box center [208, 374] width 91 height 23
select select "63731"
click at [163, 363] on select "Select Stylist Manager [PERSON_NAME] [PERSON_NAME] [PERSON_NAME]" at bounding box center [208, 374] width 91 height 23
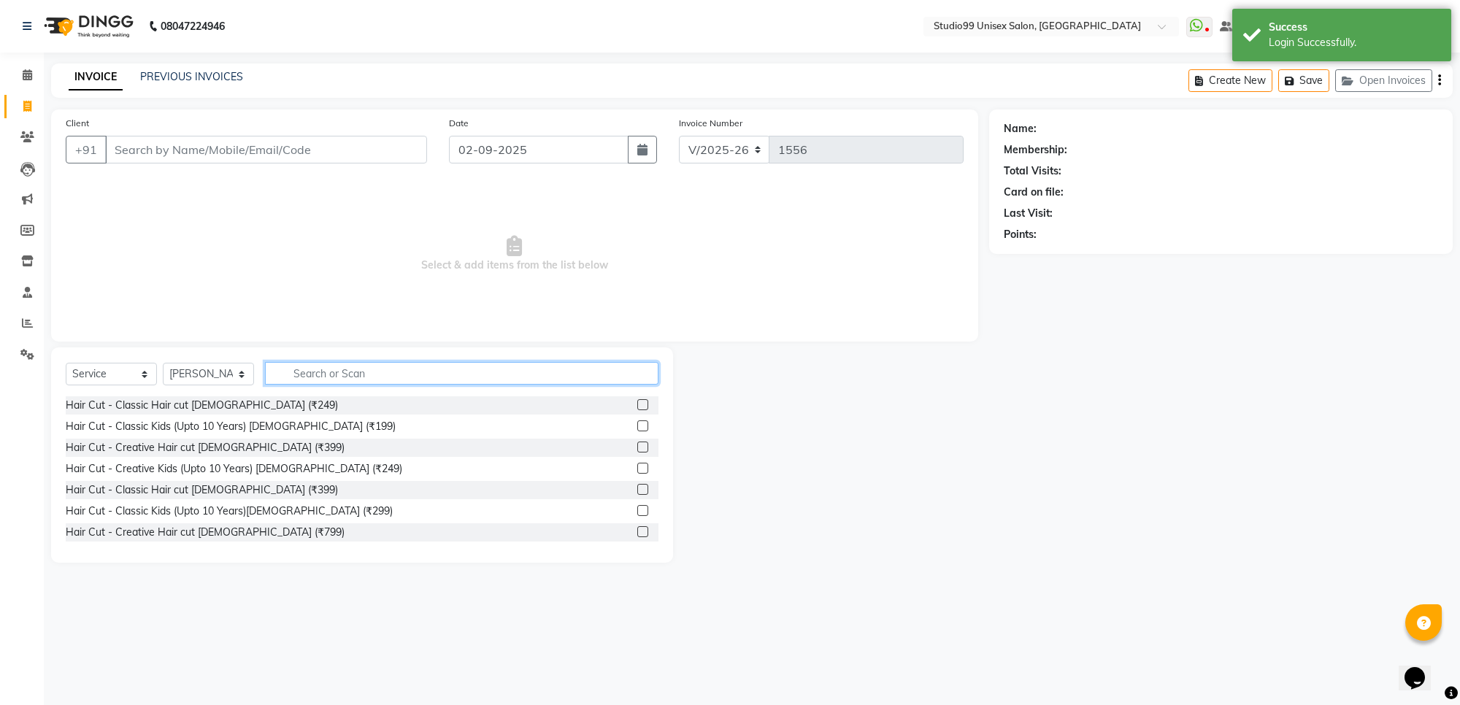
click at [367, 369] on input "text" at bounding box center [462, 373] width 394 height 23
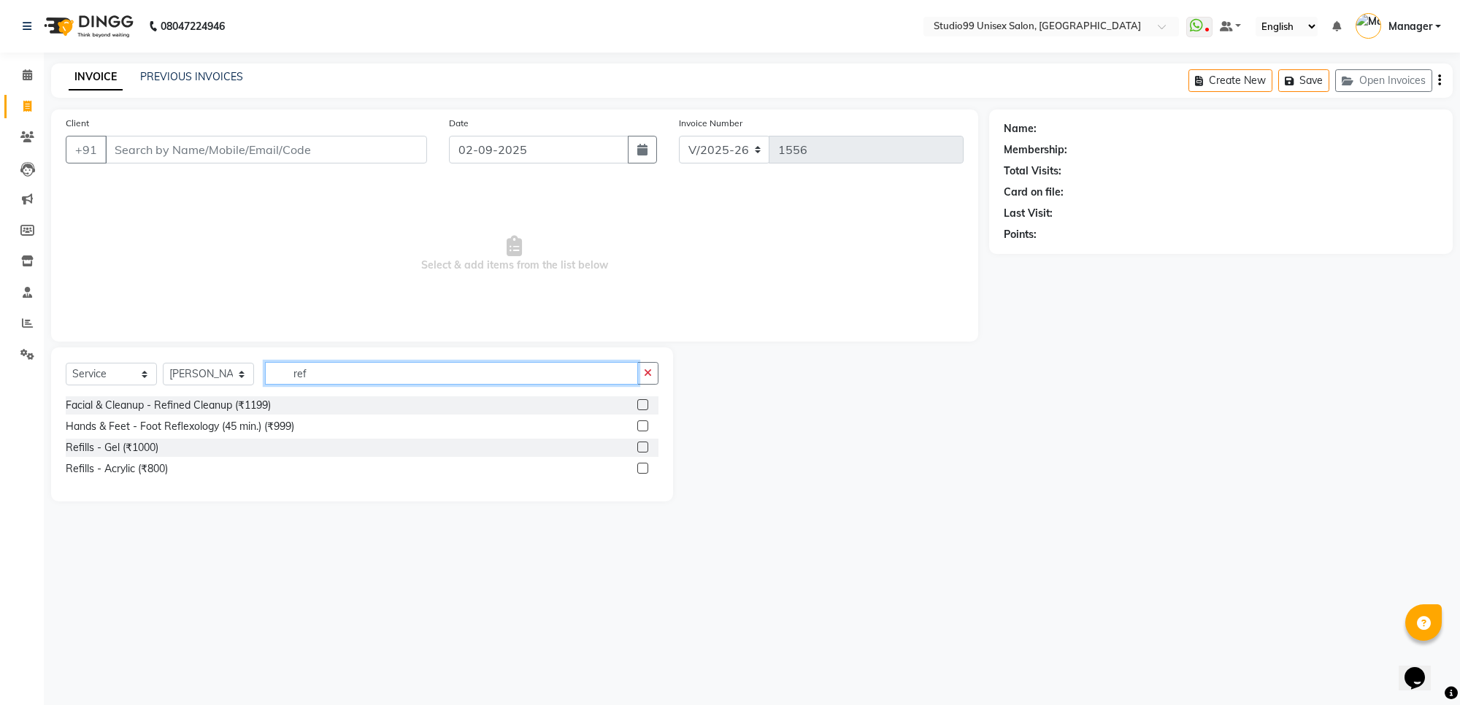
type input "ref"
click at [640, 449] on label at bounding box center [642, 447] width 11 height 11
click at [640, 449] on input "checkbox" at bounding box center [641, 447] width 9 height 9
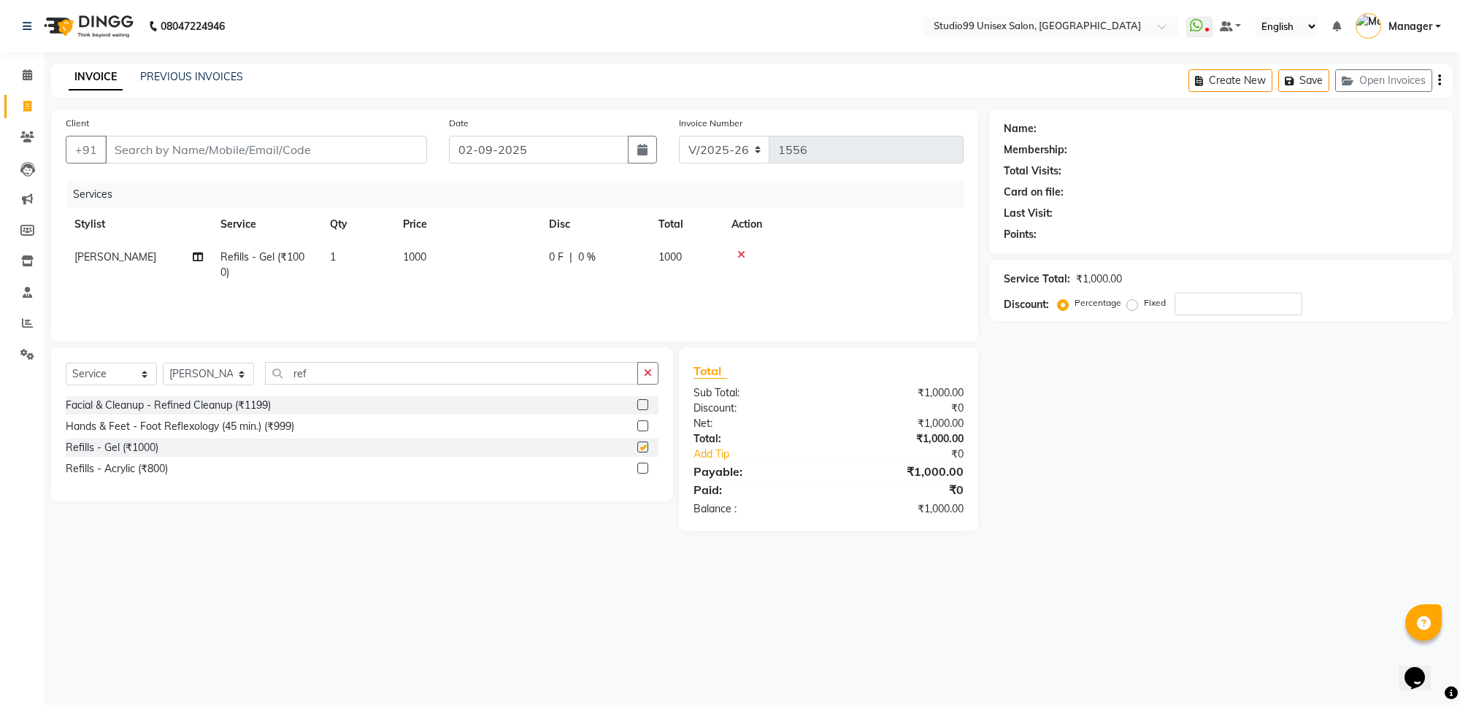
checkbox input "false"
click at [334, 374] on input "ref" at bounding box center [451, 373] width 373 height 23
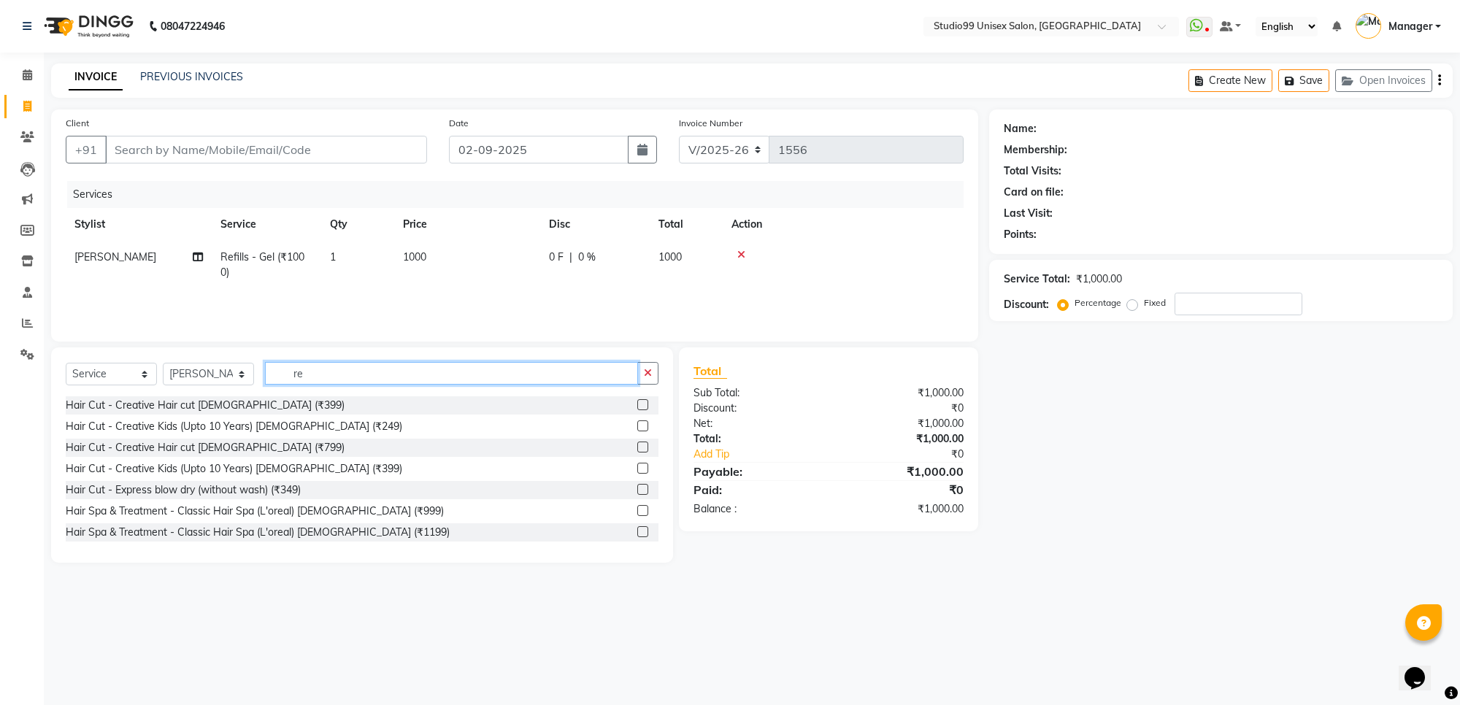
type input "r"
type input "g"
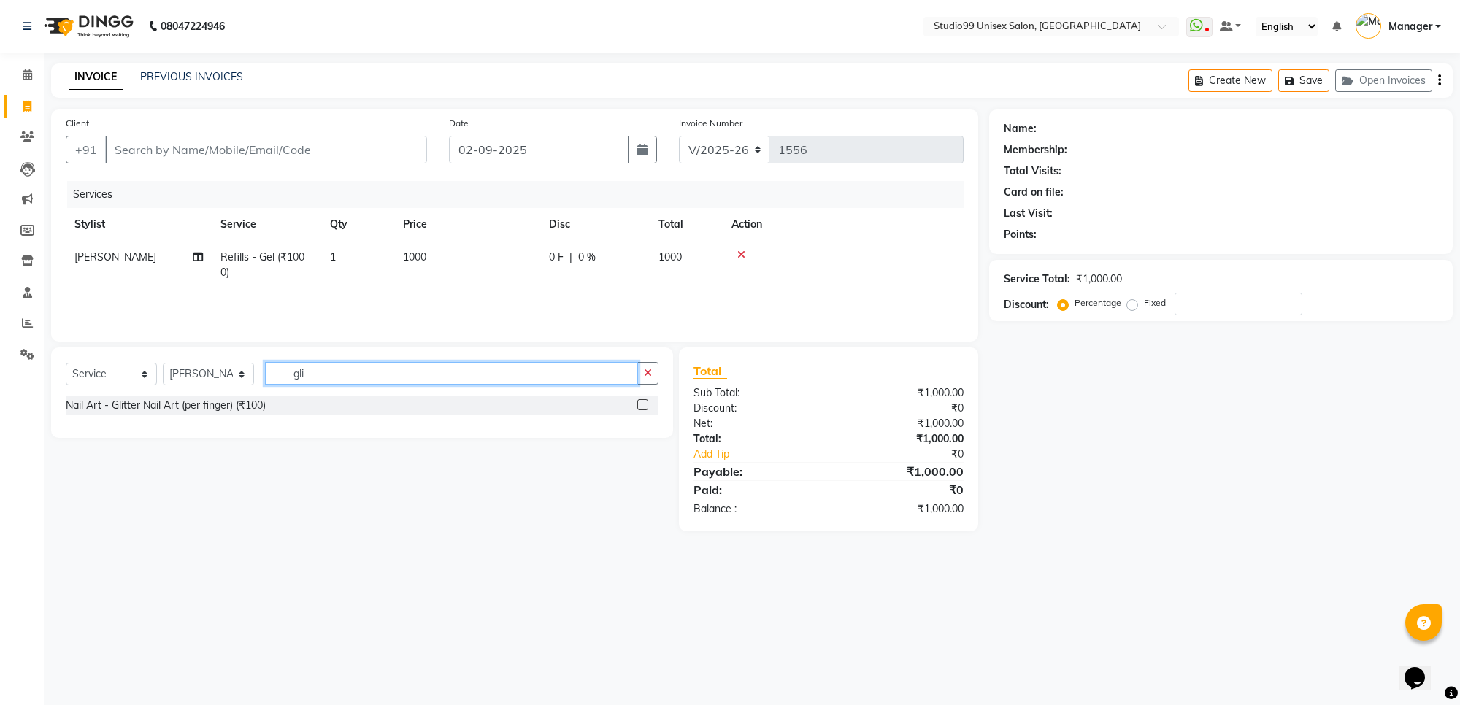
type input "gli"
click at [641, 404] on label at bounding box center [642, 404] width 11 height 11
click at [641, 404] on input "checkbox" at bounding box center [641, 405] width 9 height 9
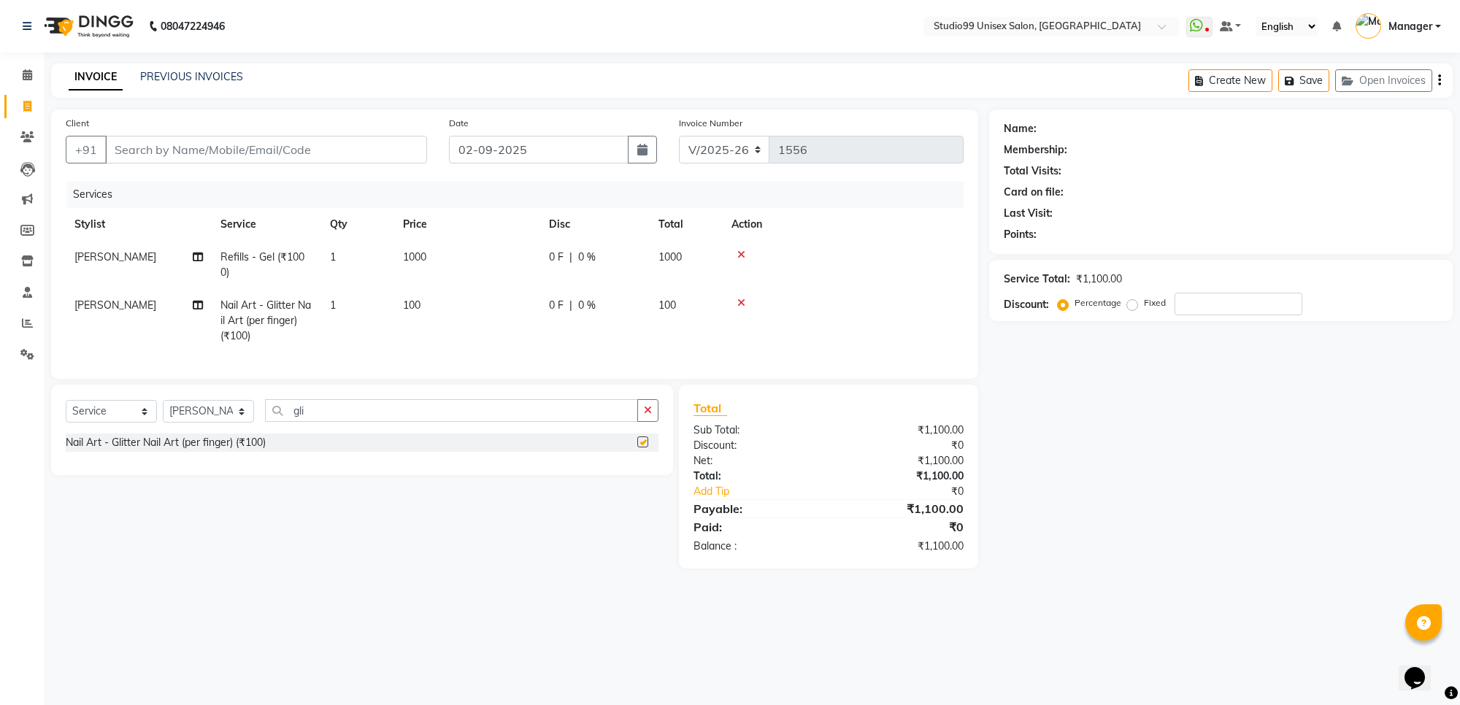
checkbox input "false"
click at [420, 302] on span "100" at bounding box center [412, 305] width 18 height 13
select select "63731"
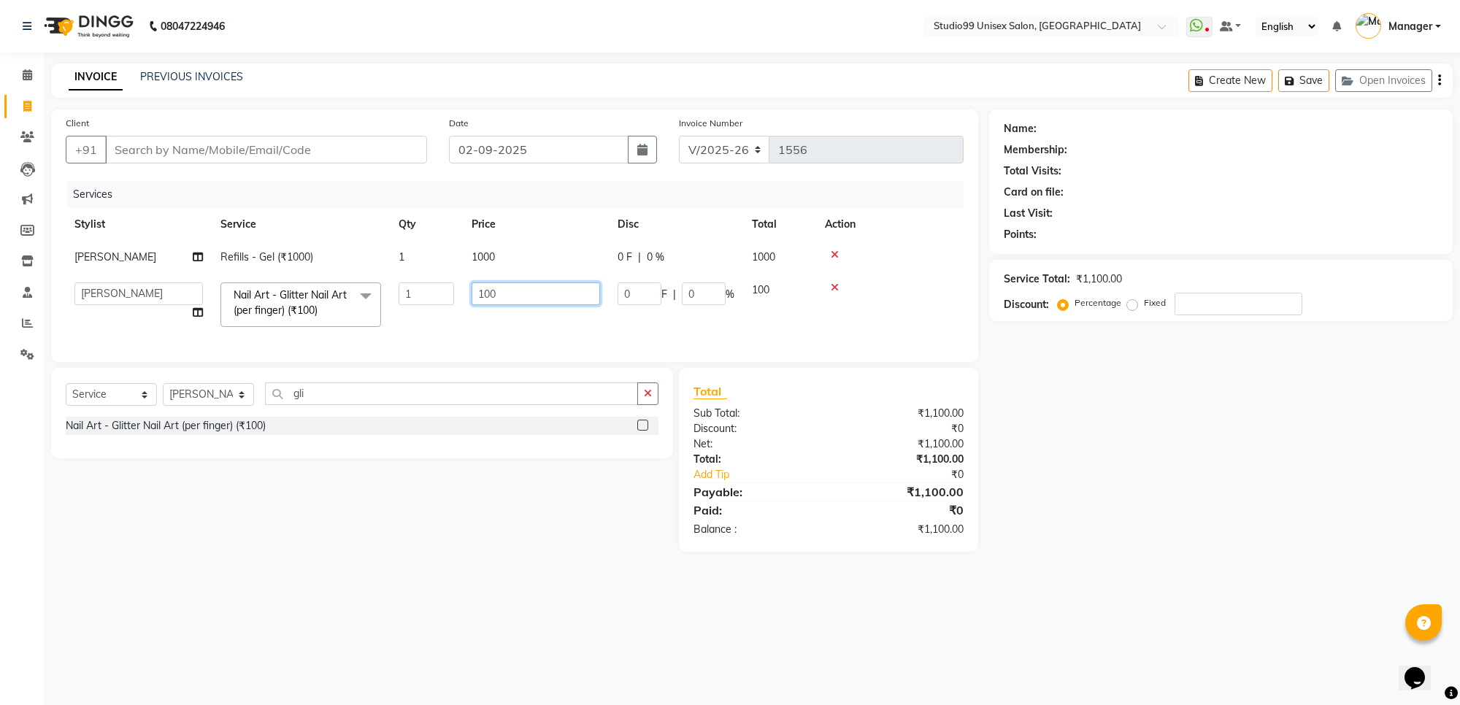
click at [501, 296] on input "100" at bounding box center [536, 294] width 129 height 23
type input "1"
type input "200"
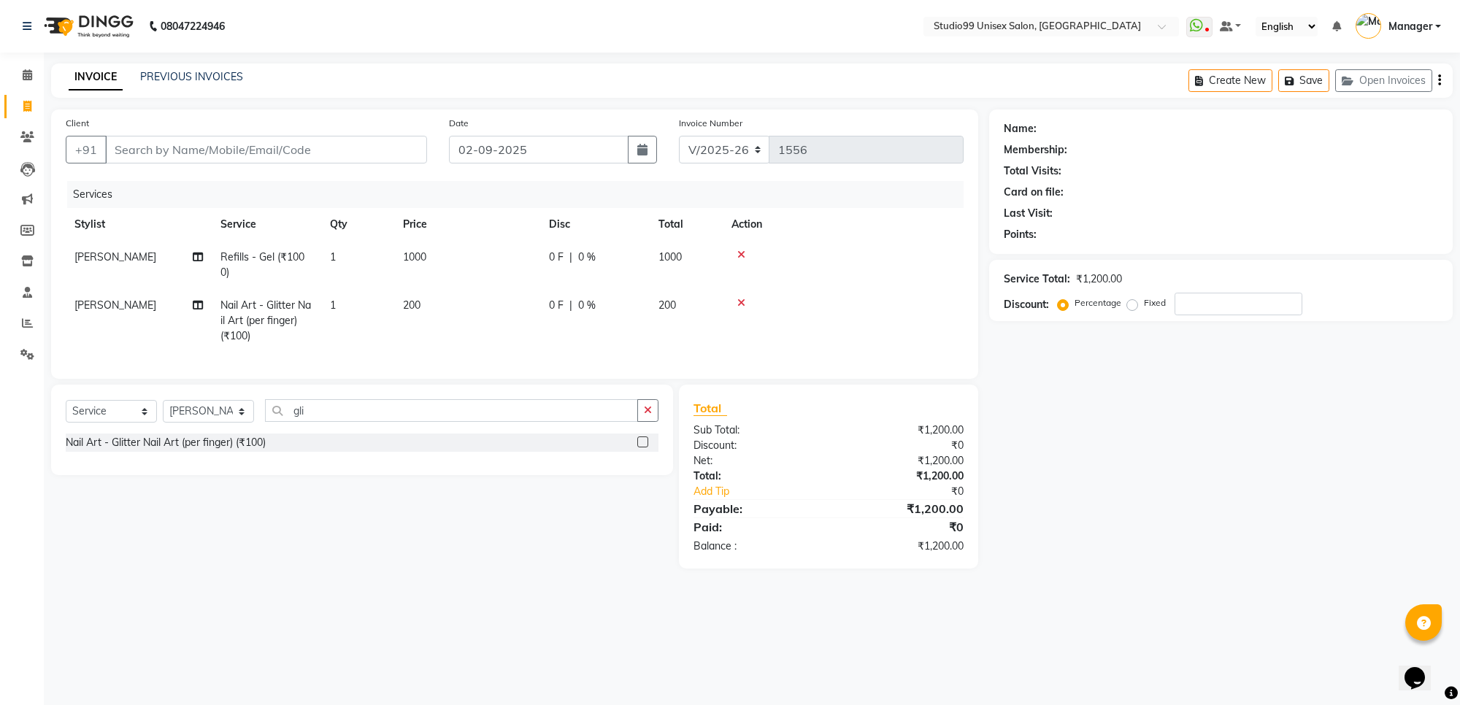
click at [1122, 530] on div "Name: Membership: Total Visits: Card on file: Last Visit: Points: Service Total…" at bounding box center [1226, 339] width 475 height 459
click at [381, 146] on input "Client" at bounding box center [266, 150] width 322 height 28
type input "8"
type input "0"
type input "861"
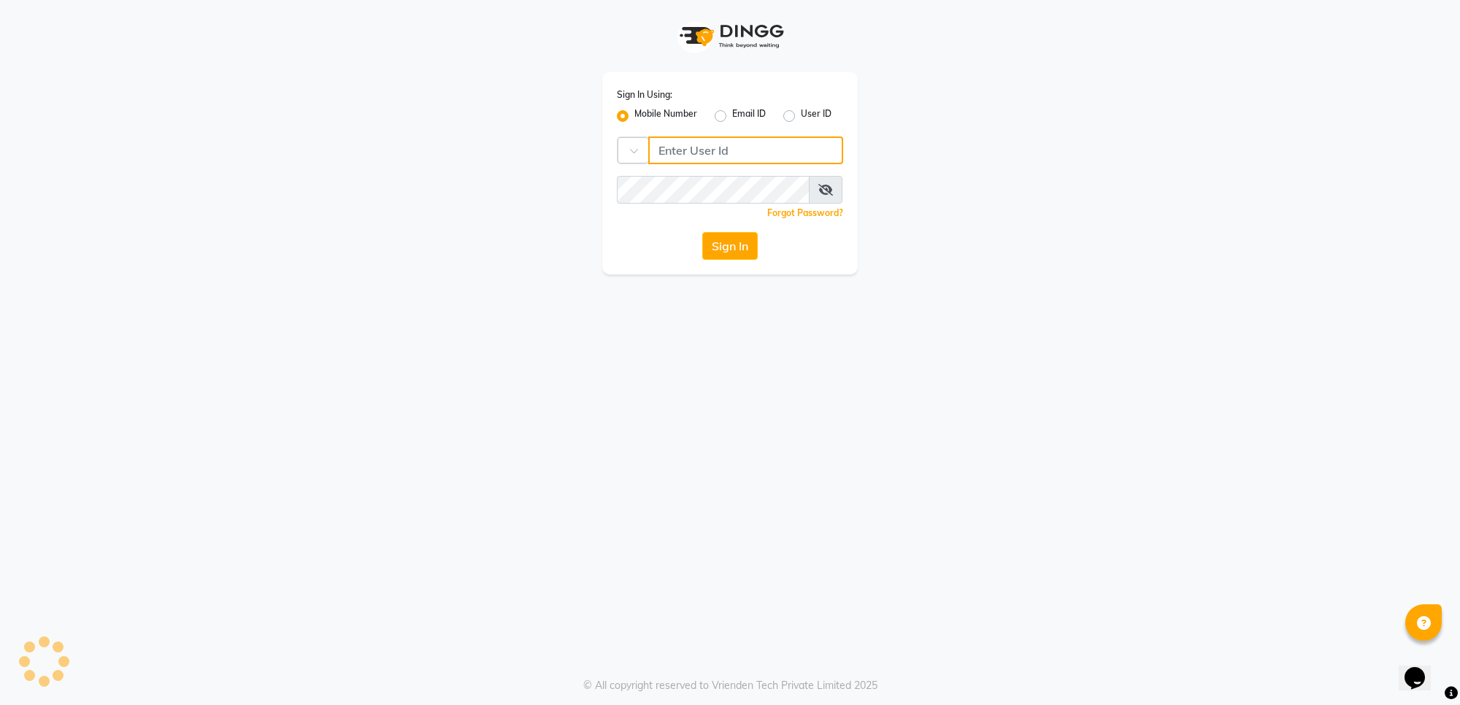
type input "7676279992"
click at [741, 243] on button "Sign In" at bounding box center [729, 246] width 55 height 28
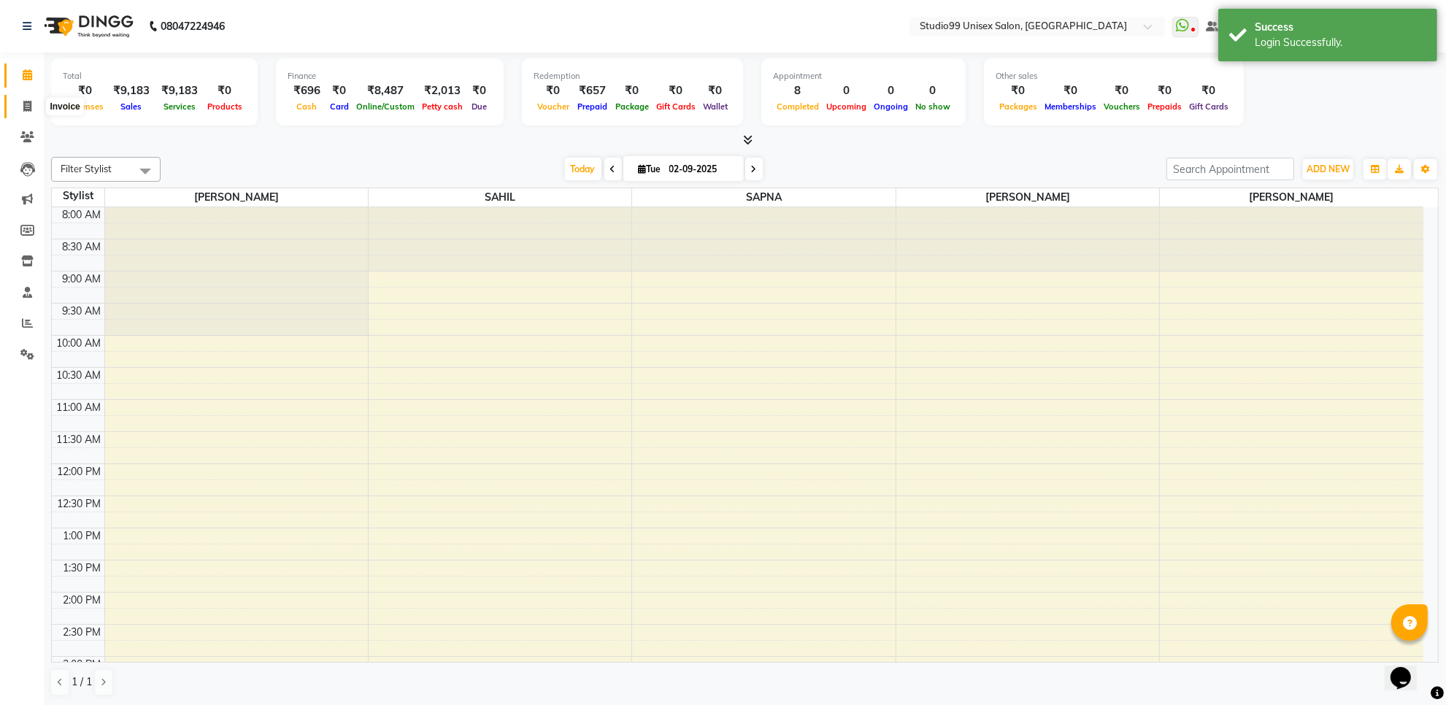
click at [19, 99] on span at bounding box center [28, 107] width 26 height 17
select select "7323"
select select "service"
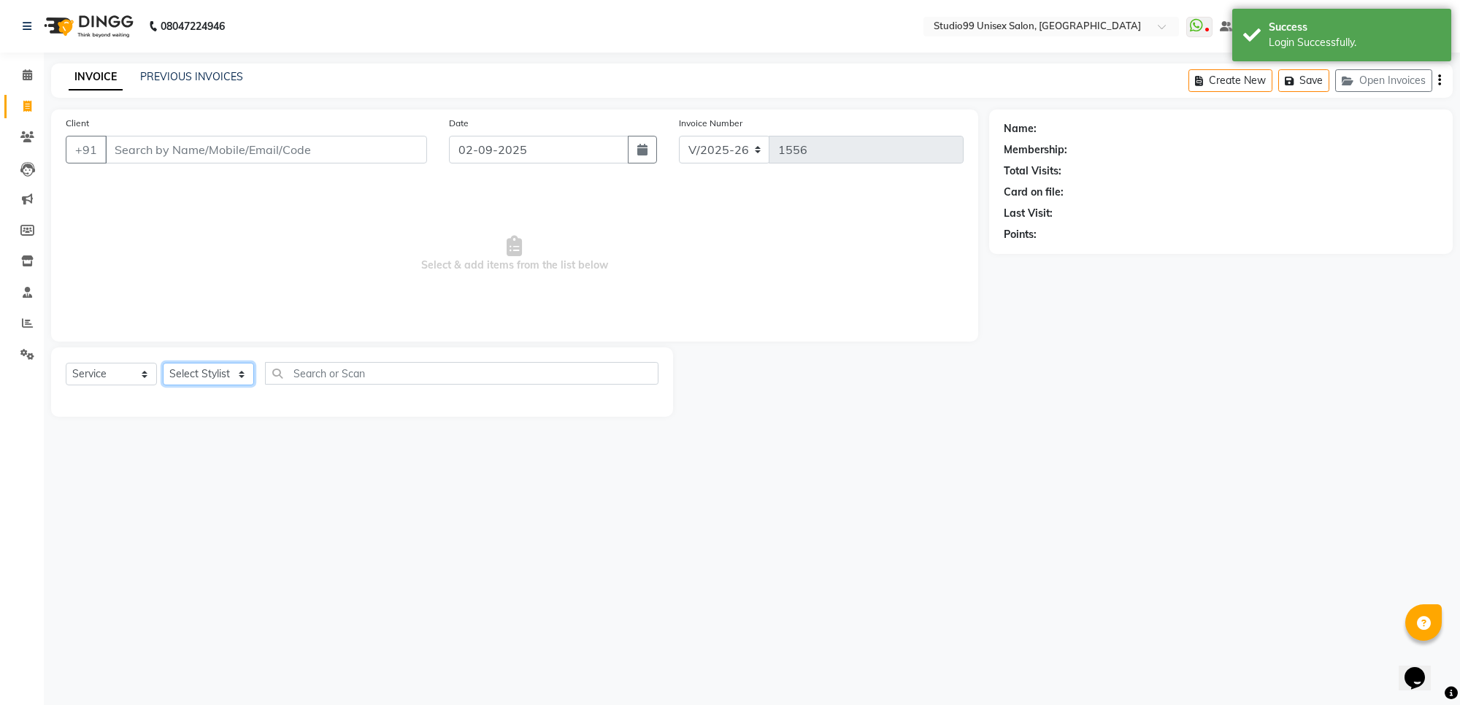
click at [205, 375] on select "Select Stylist Manager [PERSON_NAME] [PERSON_NAME] [PERSON_NAME]" at bounding box center [208, 374] width 91 height 23
select select "63731"
click at [163, 363] on select "Select Stylist Manager [PERSON_NAME] [PERSON_NAME] [PERSON_NAME]" at bounding box center [208, 374] width 91 height 23
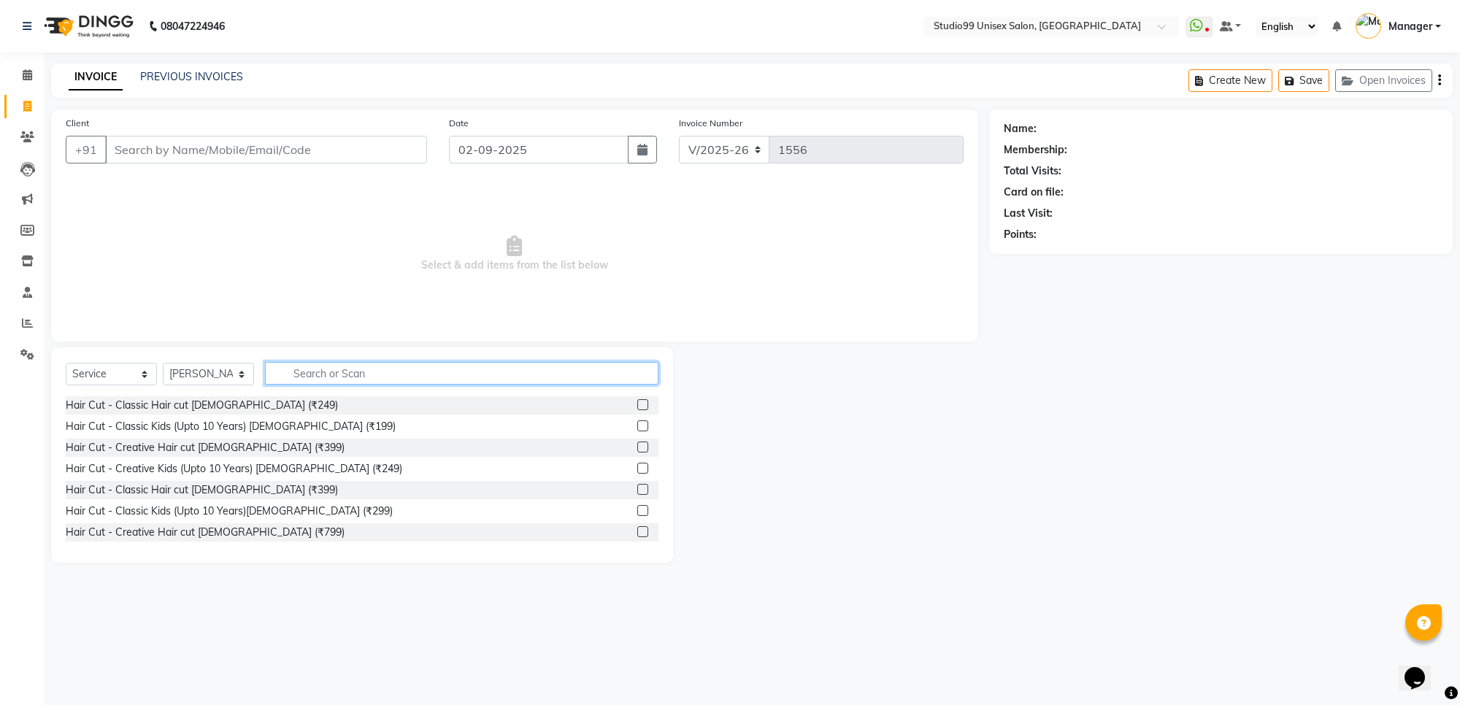
click at [360, 364] on input "text" at bounding box center [462, 373] width 394 height 23
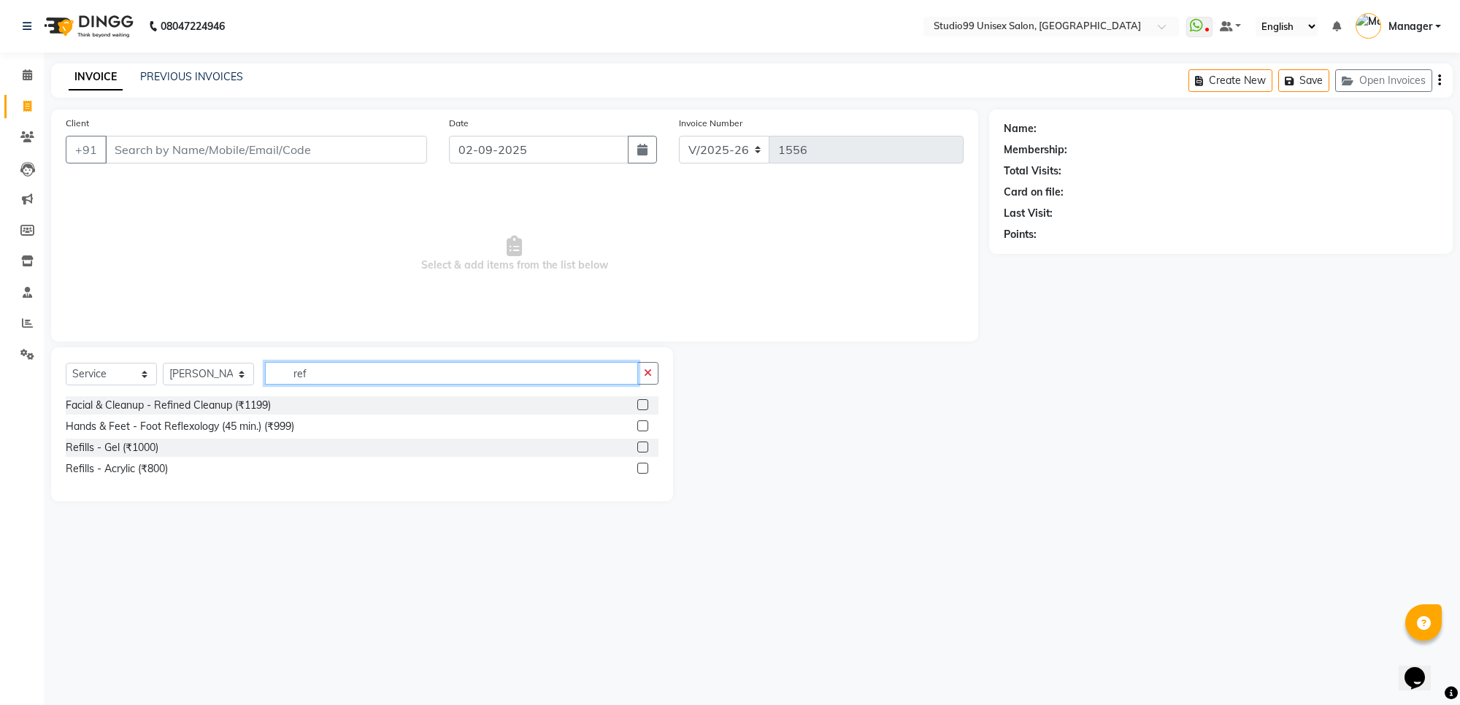
type input "ref"
click at [640, 449] on label at bounding box center [642, 447] width 11 height 11
click at [640, 449] on input "checkbox" at bounding box center [641, 447] width 9 height 9
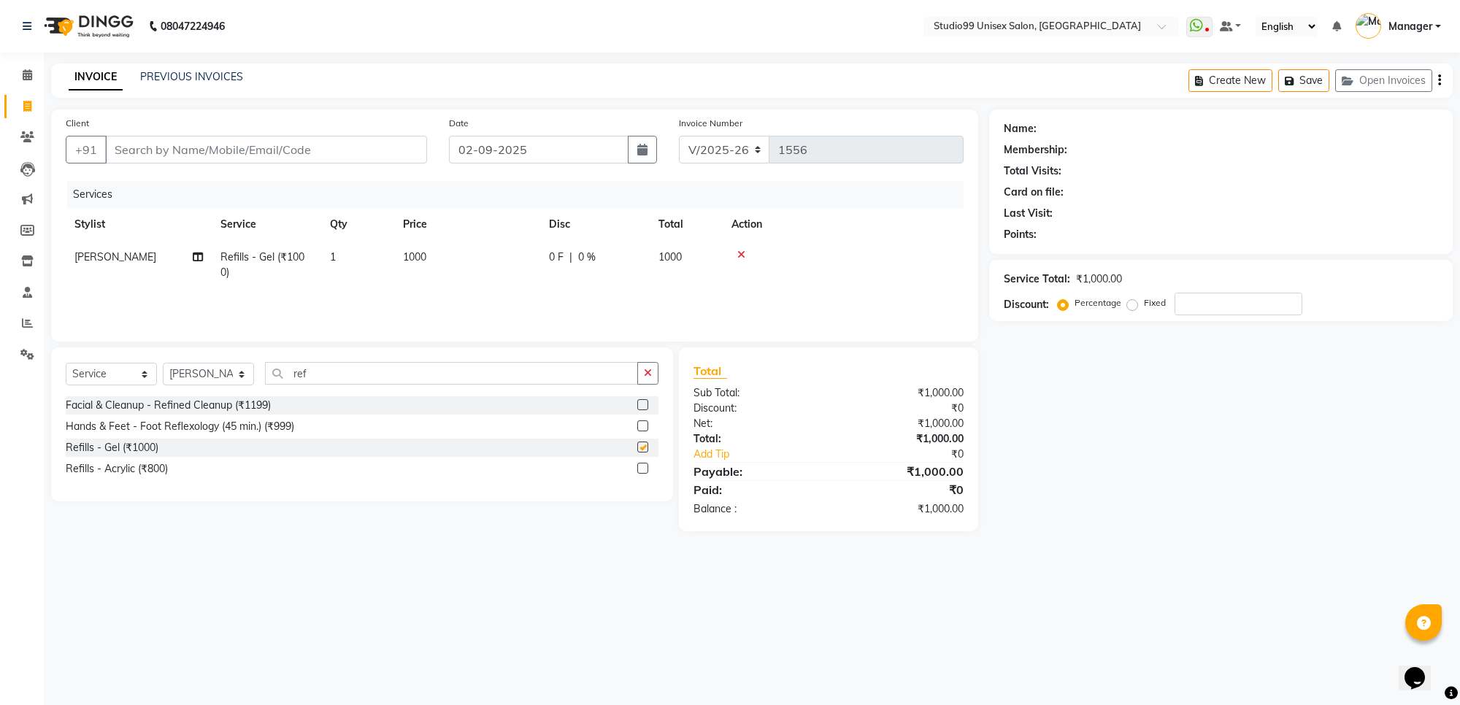
checkbox input "false"
click at [556, 375] on input "ref" at bounding box center [451, 373] width 373 height 23
type input "r"
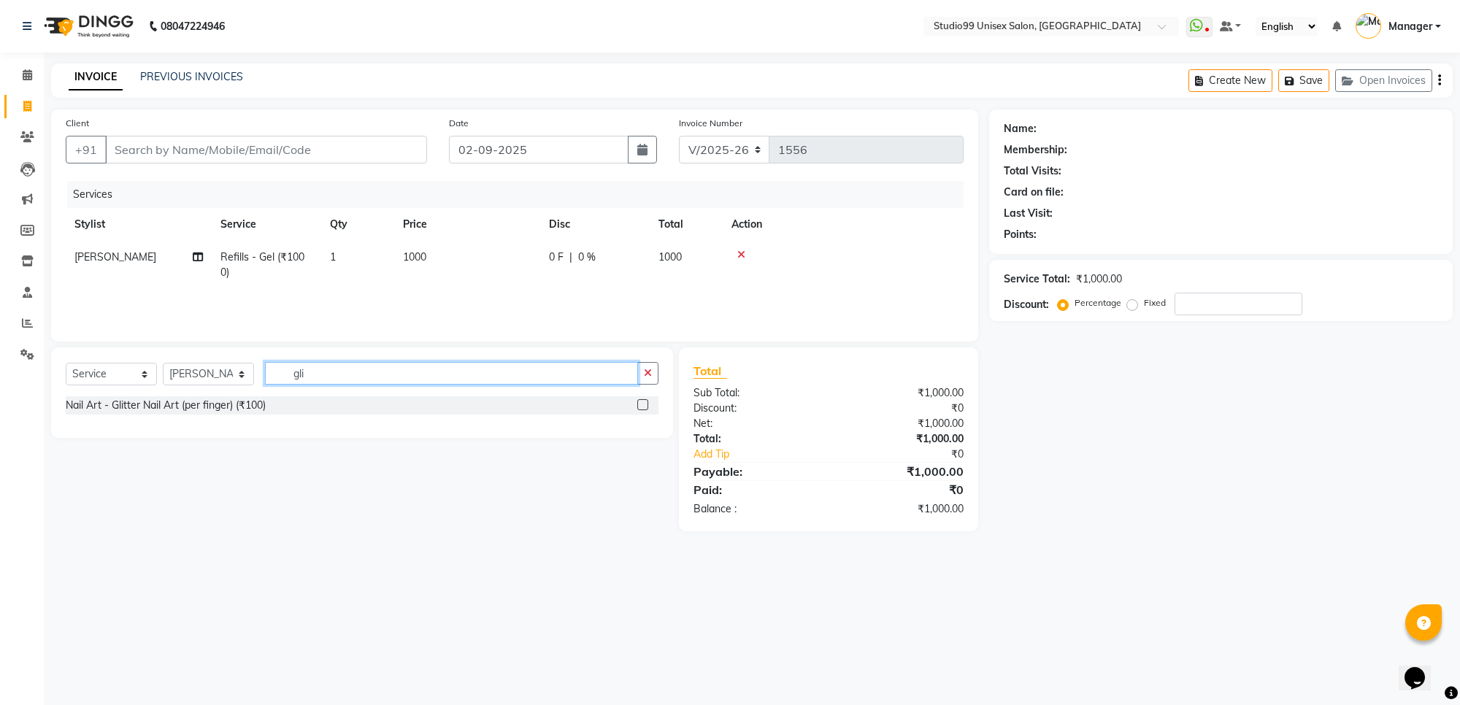
type input "gli"
click at [640, 405] on label at bounding box center [642, 404] width 11 height 11
click at [640, 405] on input "checkbox" at bounding box center [641, 405] width 9 height 9
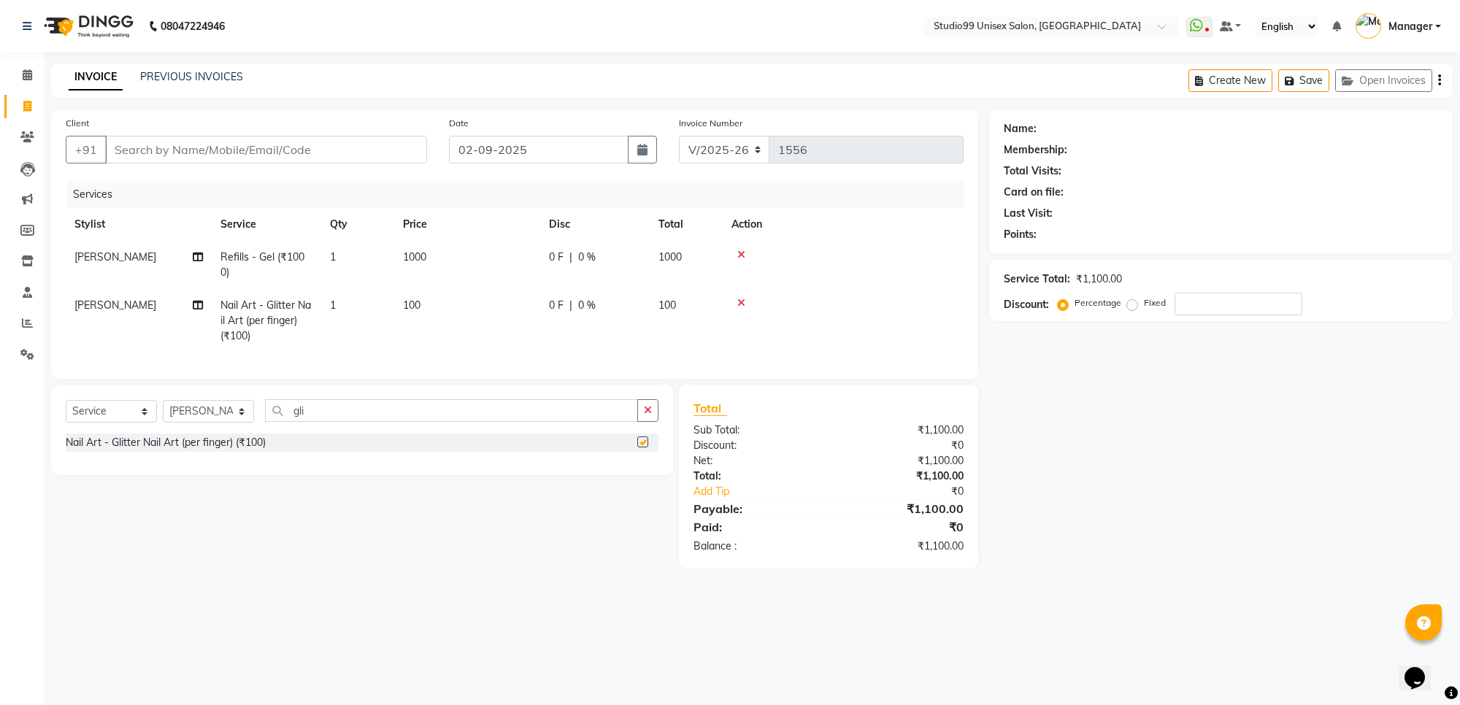
checkbox input "false"
click at [342, 298] on td "1" at bounding box center [357, 321] width 73 height 64
select select "63731"
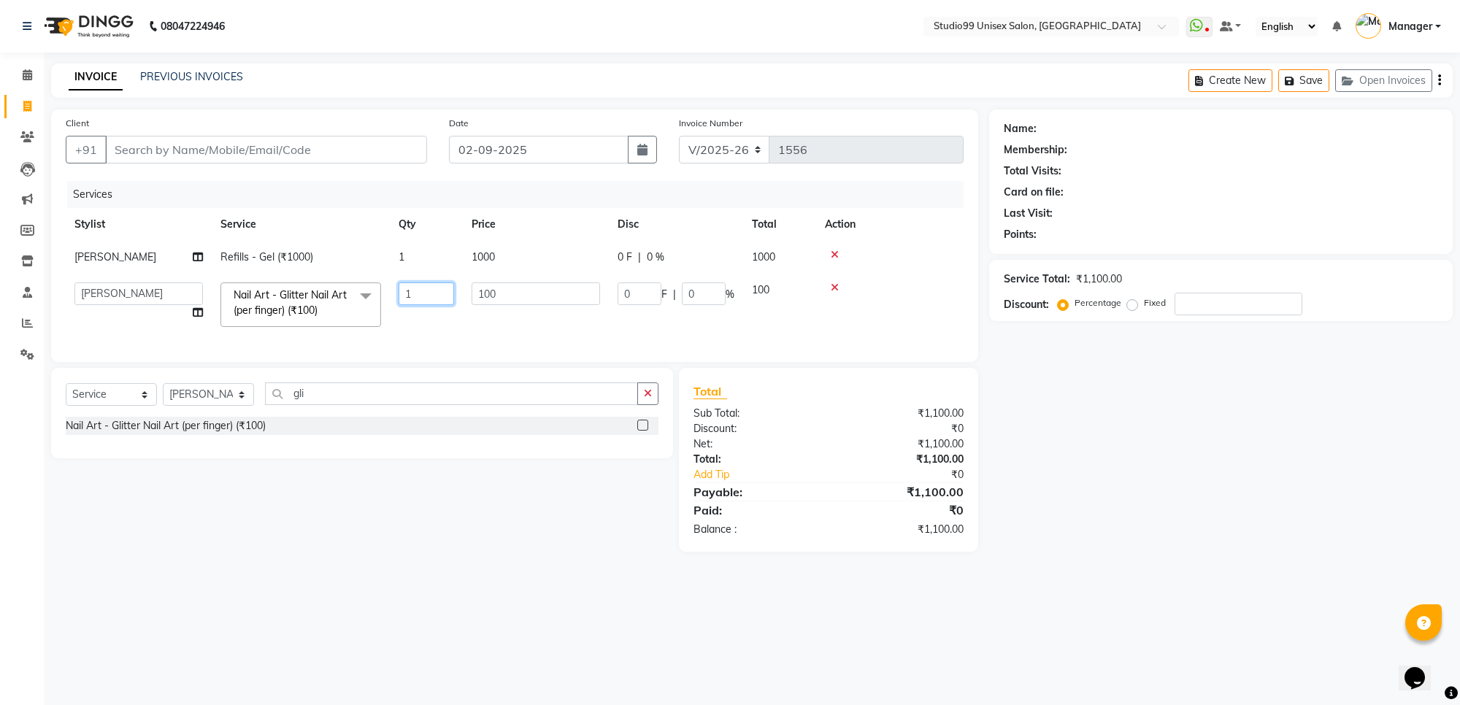
click at [426, 288] on input "1" at bounding box center [426, 294] width 55 height 23
type input "2"
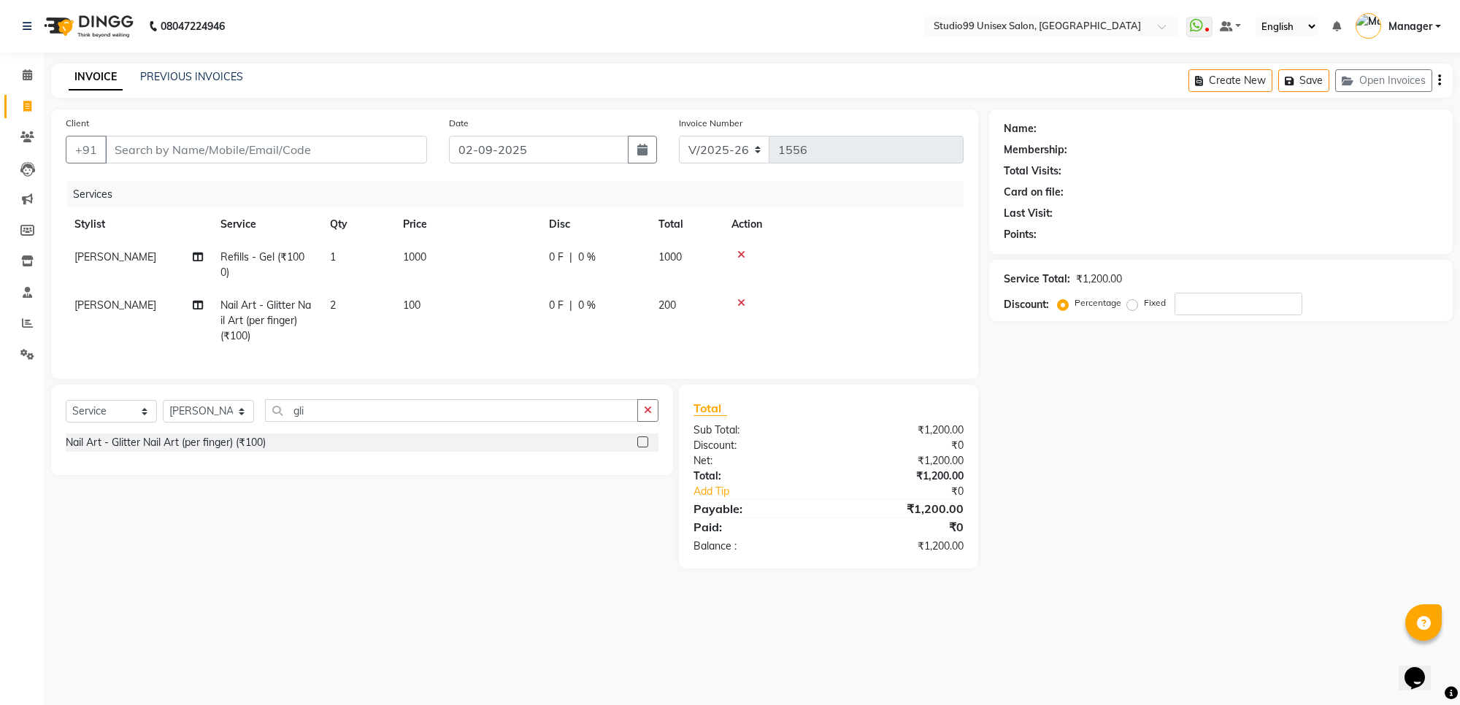
click at [1191, 447] on div "Name: Membership: Total Visits: Card on file: Last Visit: Points: Service Total…" at bounding box center [1226, 339] width 475 height 459
click at [389, 147] on input "Client" at bounding box center [266, 150] width 322 height 28
type input "8"
type input "0"
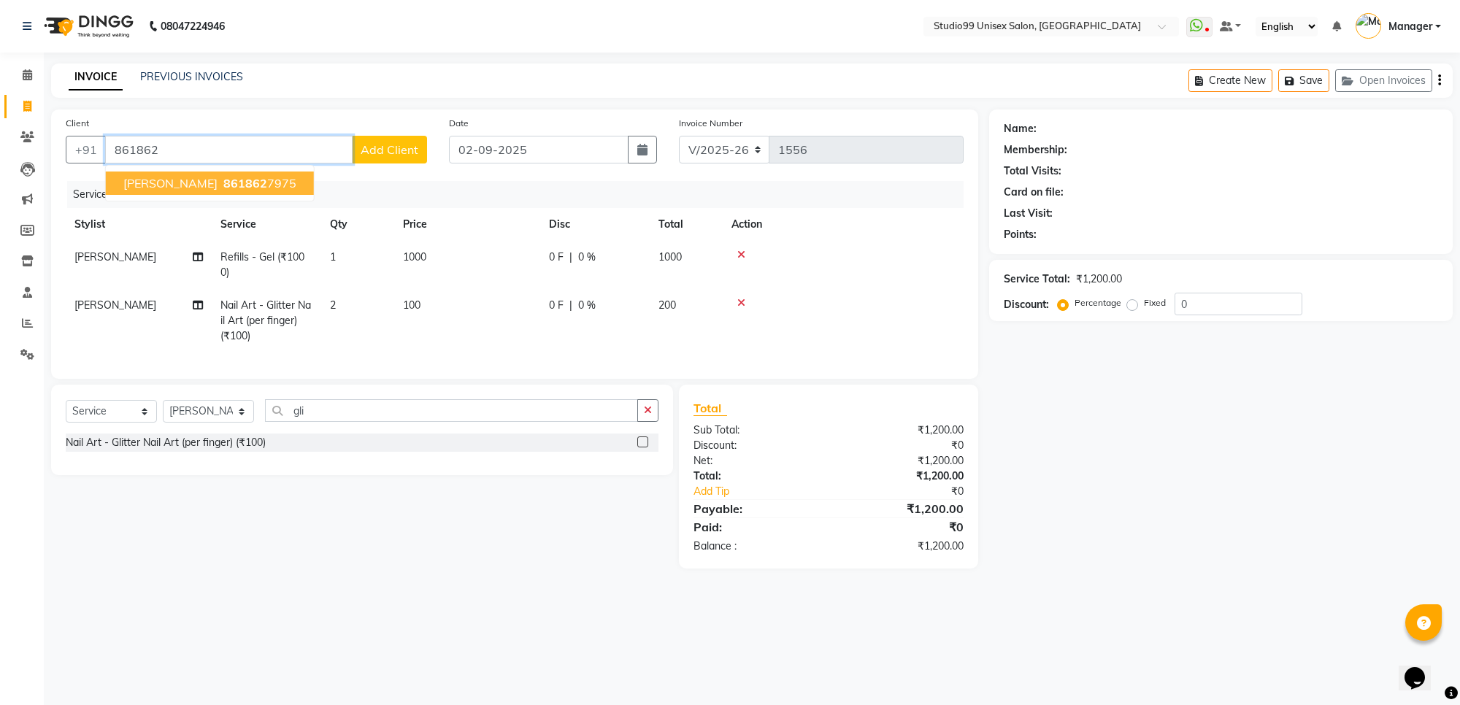
click at [242, 180] on ngb-highlight "861862 7975" at bounding box center [259, 183] width 76 height 15
type input "8618627975"
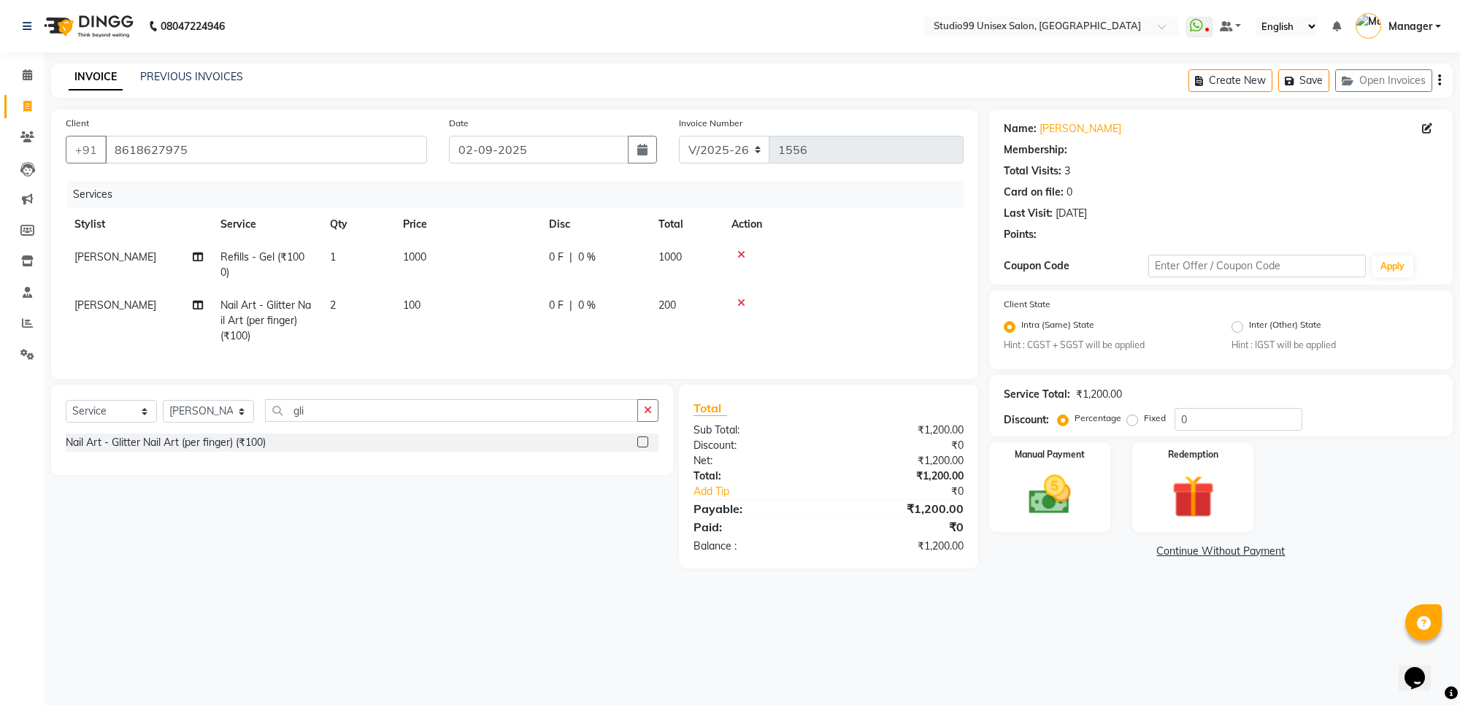
select select "1: Object"
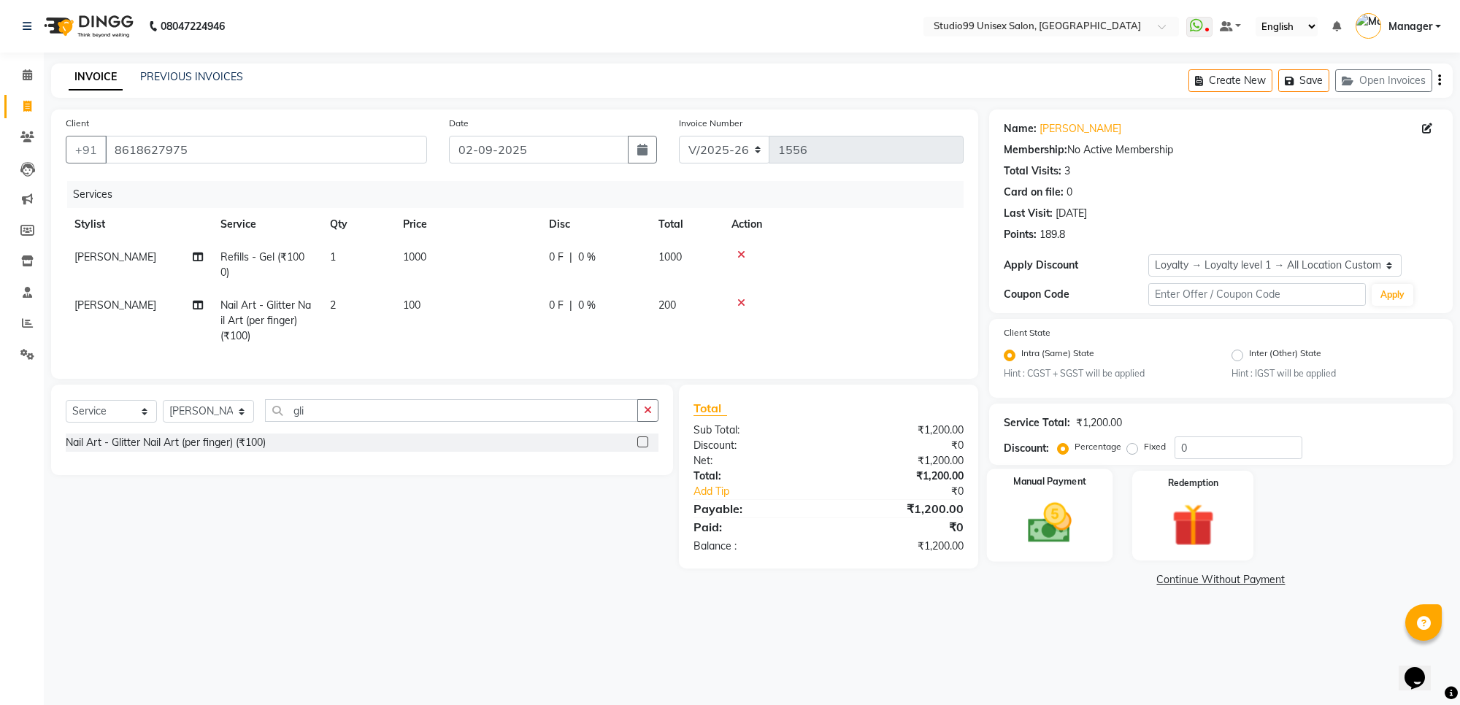
click at [1074, 533] on img at bounding box center [1050, 523] width 72 height 51
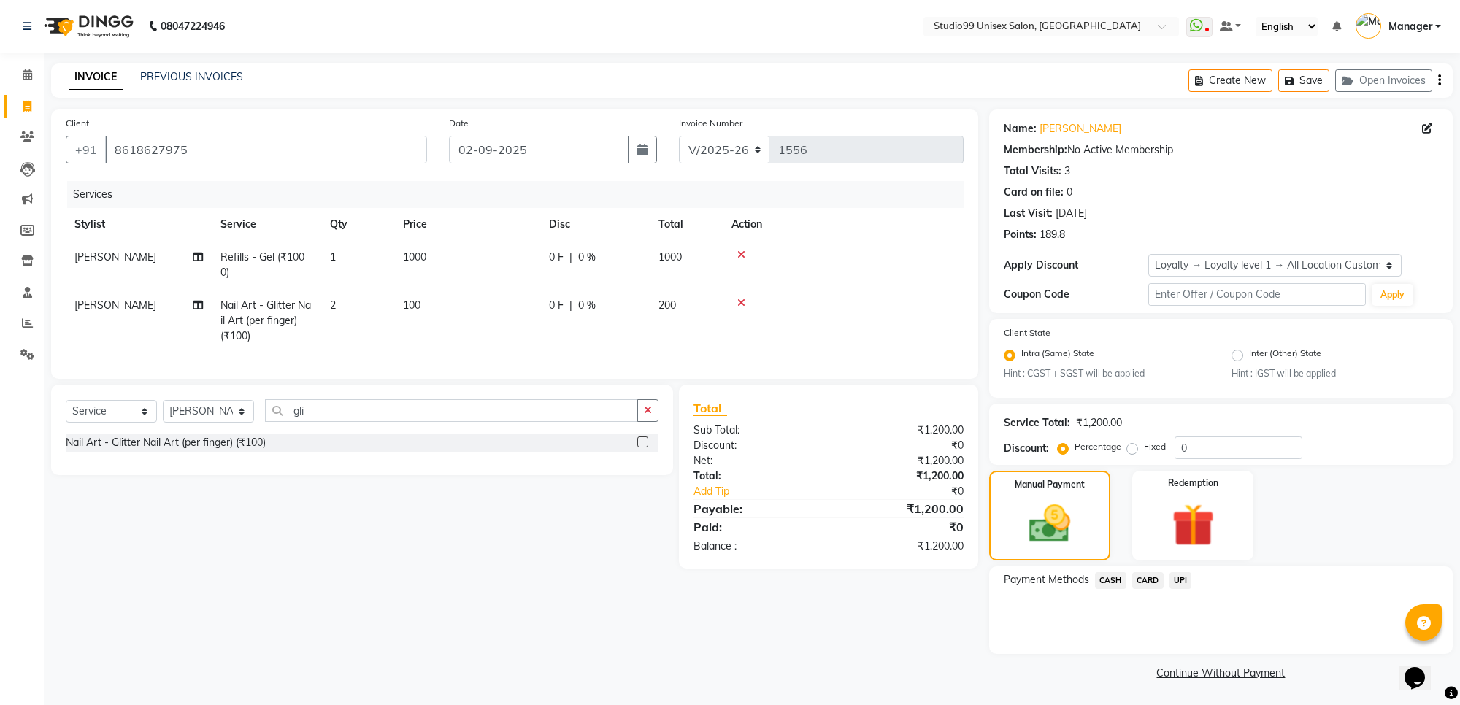
click at [1179, 579] on span "UPI" at bounding box center [1181, 580] width 23 height 17
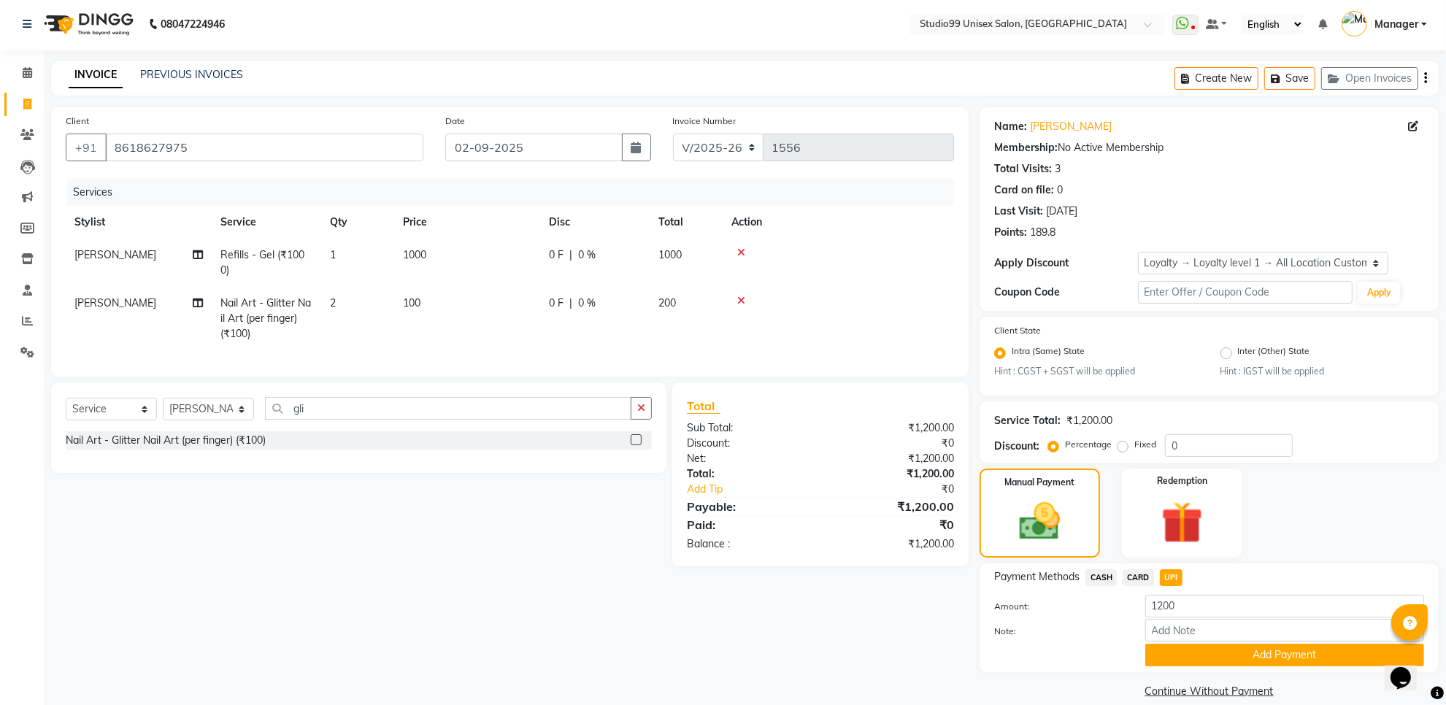
scroll to position [19, 0]
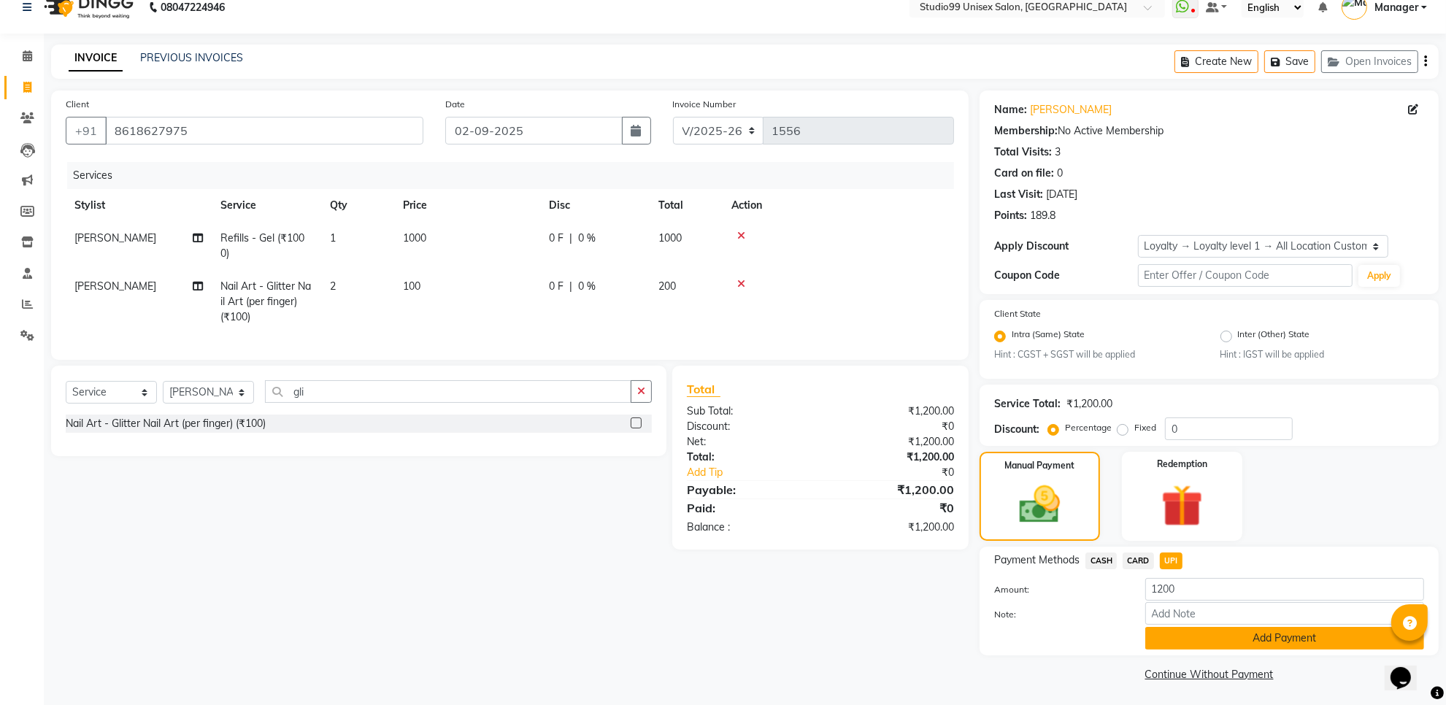
click at [1191, 643] on button "Add Payment" at bounding box center [1285, 638] width 279 height 23
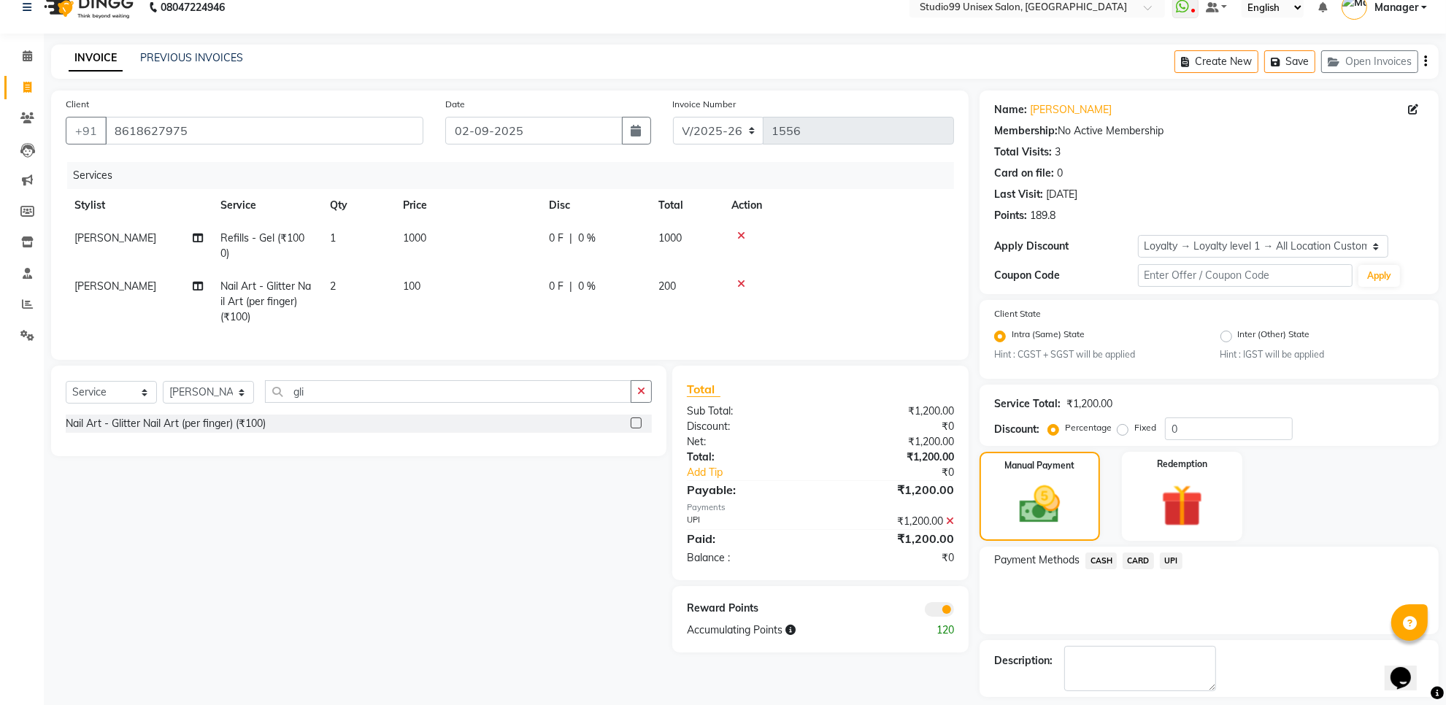
scroll to position [82, 0]
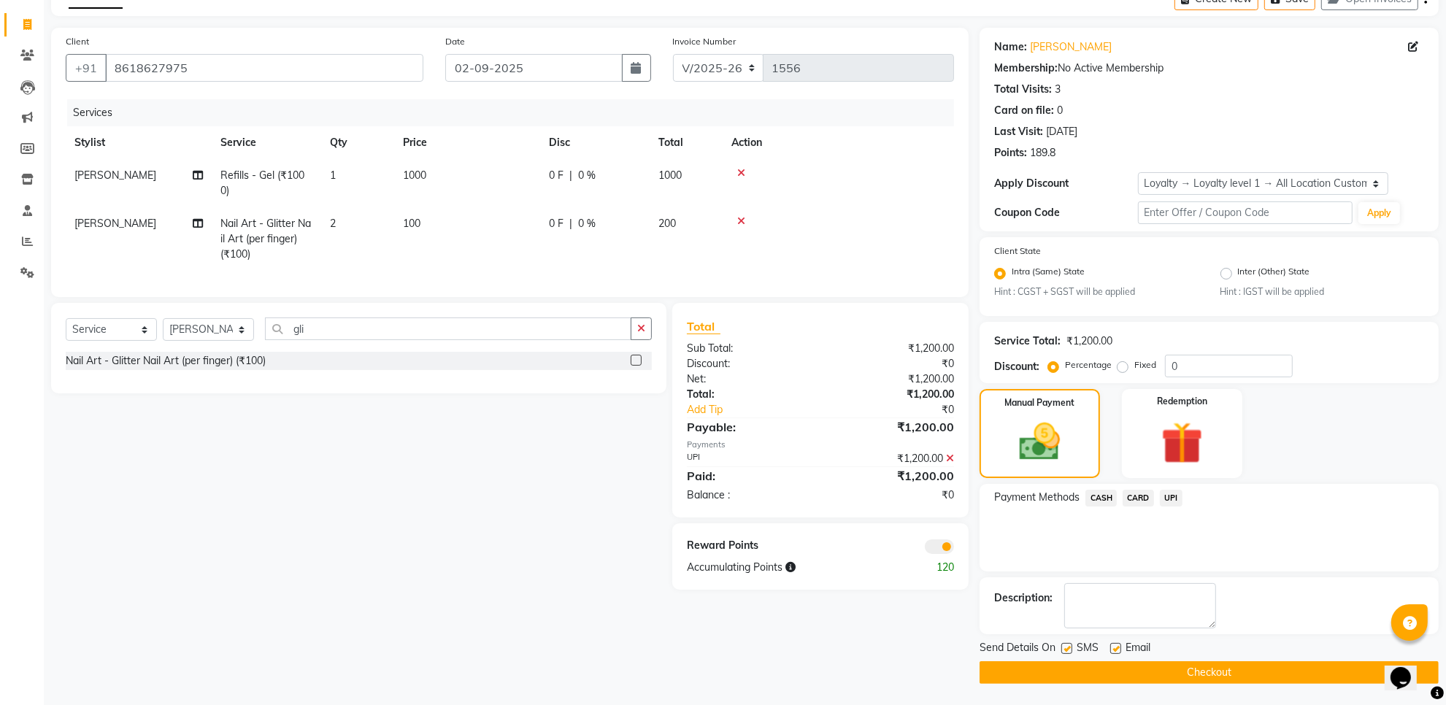
click at [1191, 672] on button "Checkout" at bounding box center [1209, 673] width 459 height 23
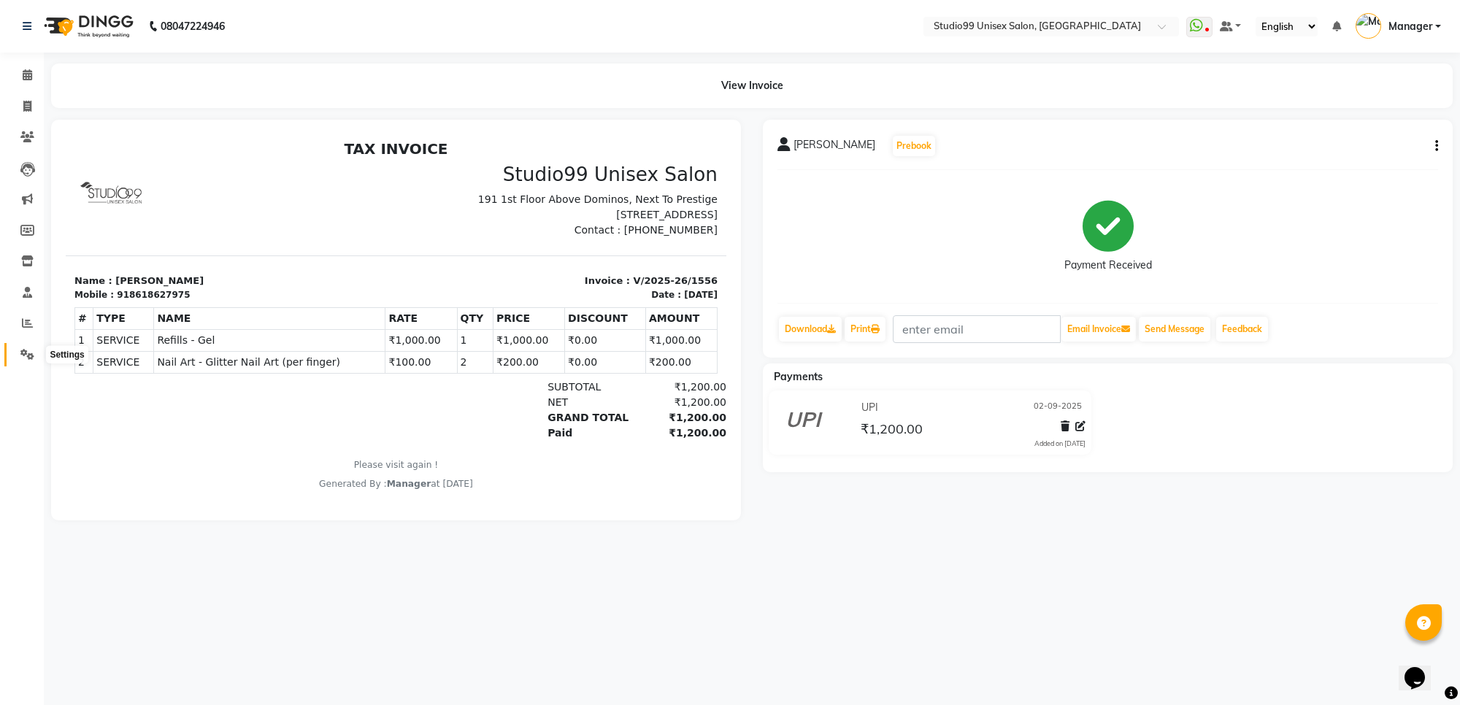
click at [30, 353] on icon at bounding box center [27, 354] width 14 height 11
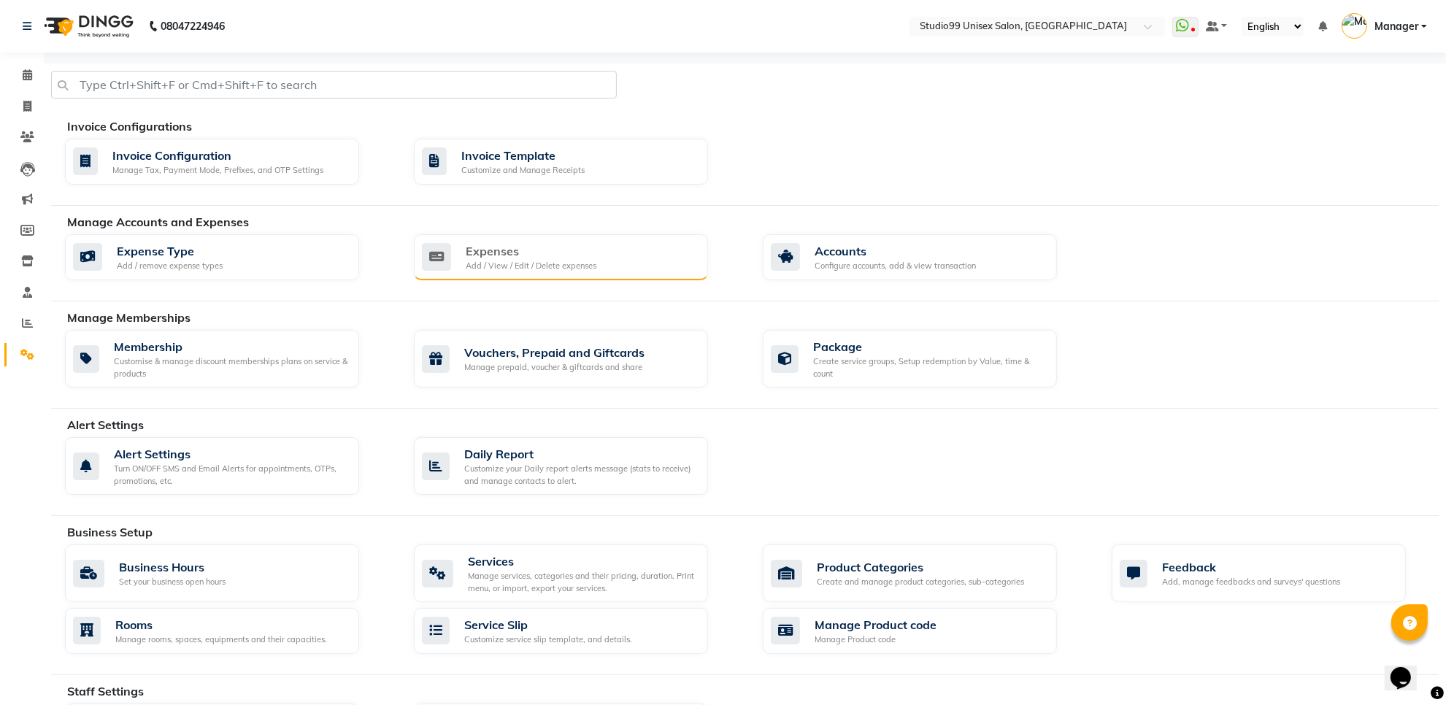
click at [512, 250] on div "Expenses" at bounding box center [531, 251] width 131 height 18
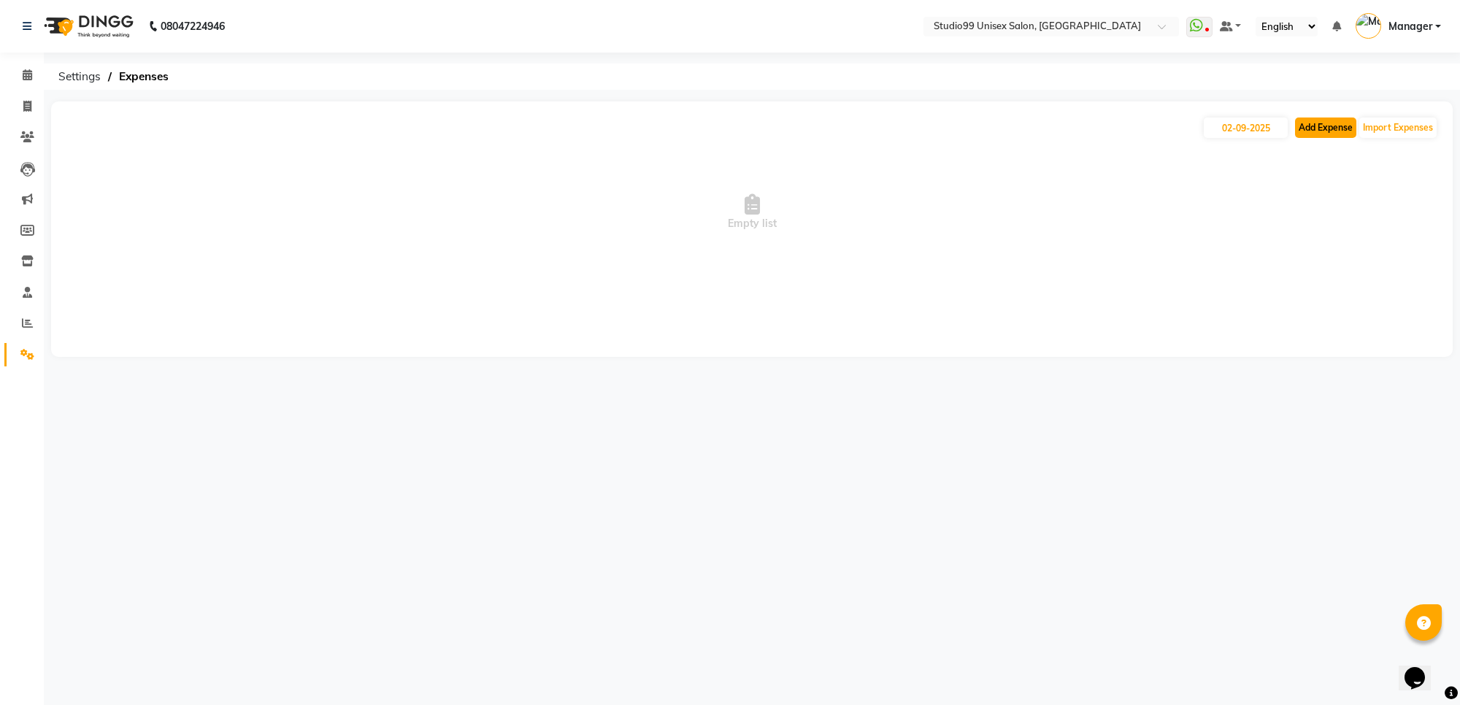
click at [1330, 135] on button "Add Expense" at bounding box center [1325, 128] width 61 height 20
select select "1"
select select "6412"
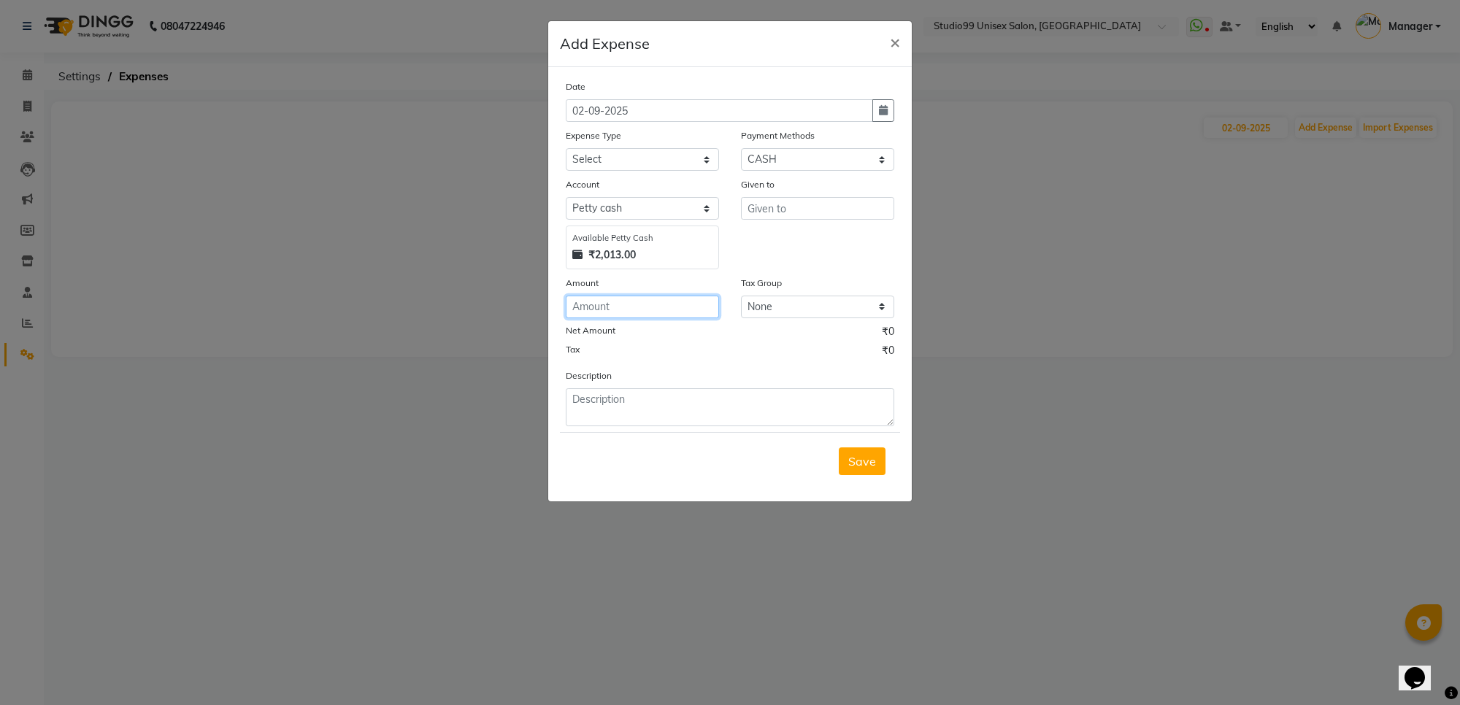
click at [673, 312] on input "number" at bounding box center [642, 307] width 153 height 23
type input "52"
click at [646, 158] on select "Select Advance Salary Bank charges biscuit Car maintenance Cash transfer to ban…" at bounding box center [642, 159] width 153 height 23
select select "19195"
click at [646, 158] on select "Select Advance Salary Bank charges biscuit Car maintenance Cash transfer to ban…" at bounding box center [642, 159] width 153 height 23
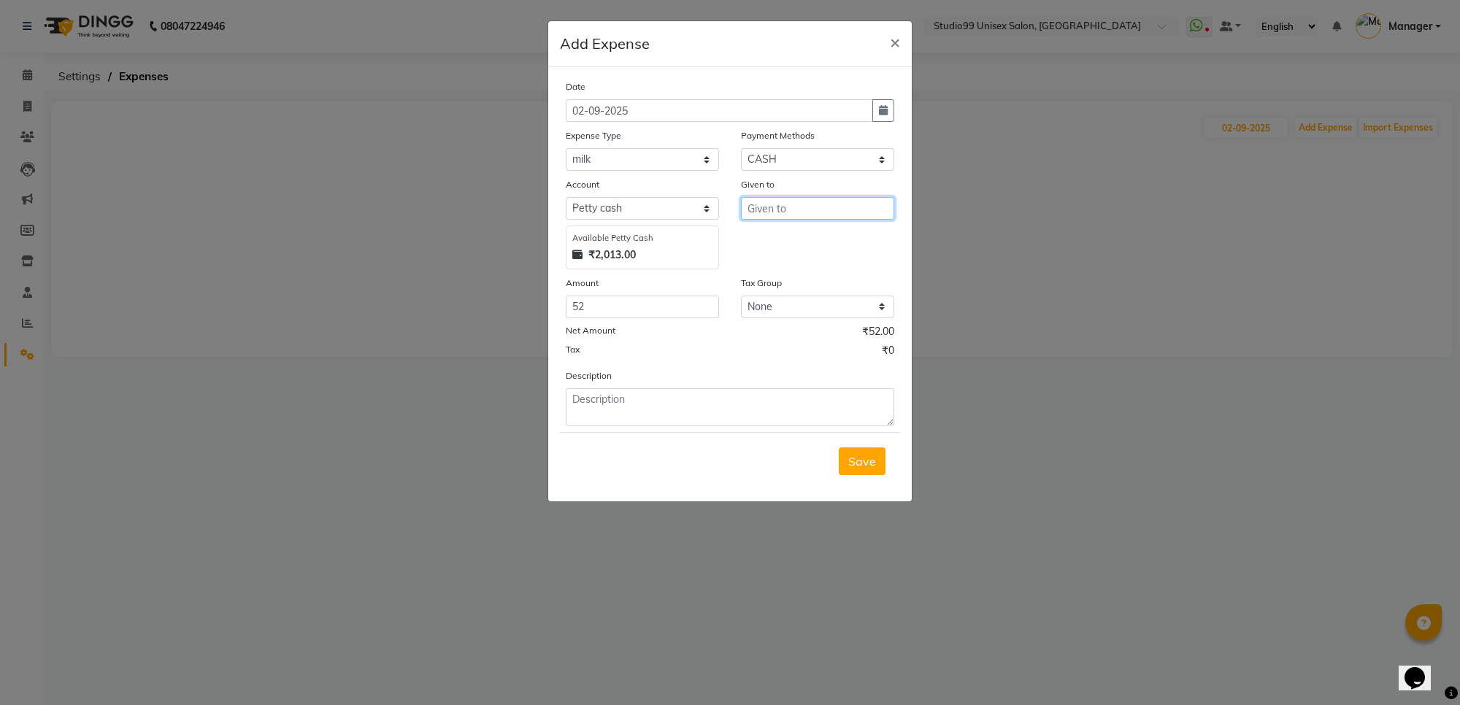
click at [854, 210] on input "text" at bounding box center [817, 208] width 153 height 23
type input "rohit"
click at [853, 465] on span "Save" at bounding box center [862, 461] width 28 height 15
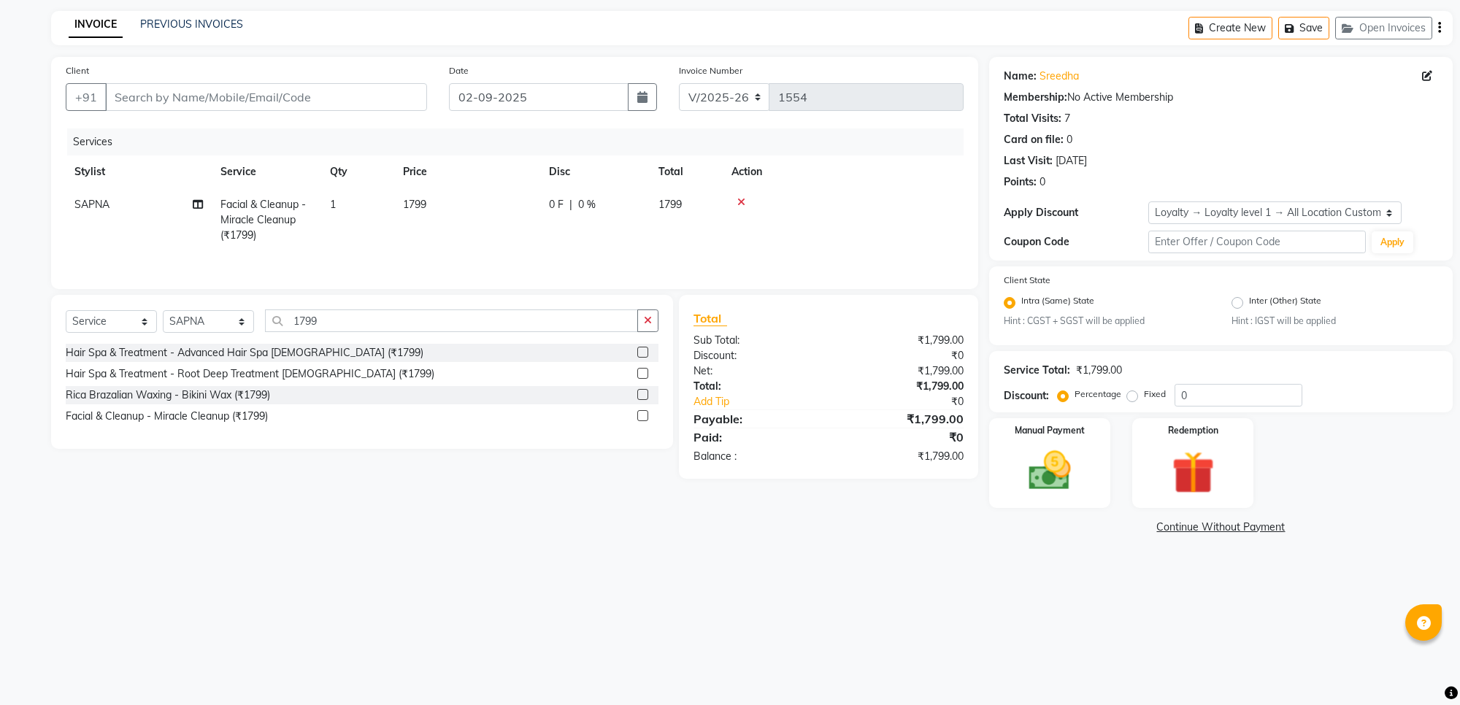
select select "7323"
select select "service"
select select "63733"
select select "1: Object"
